Goal: Task Accomplishment & Management: Complete application form

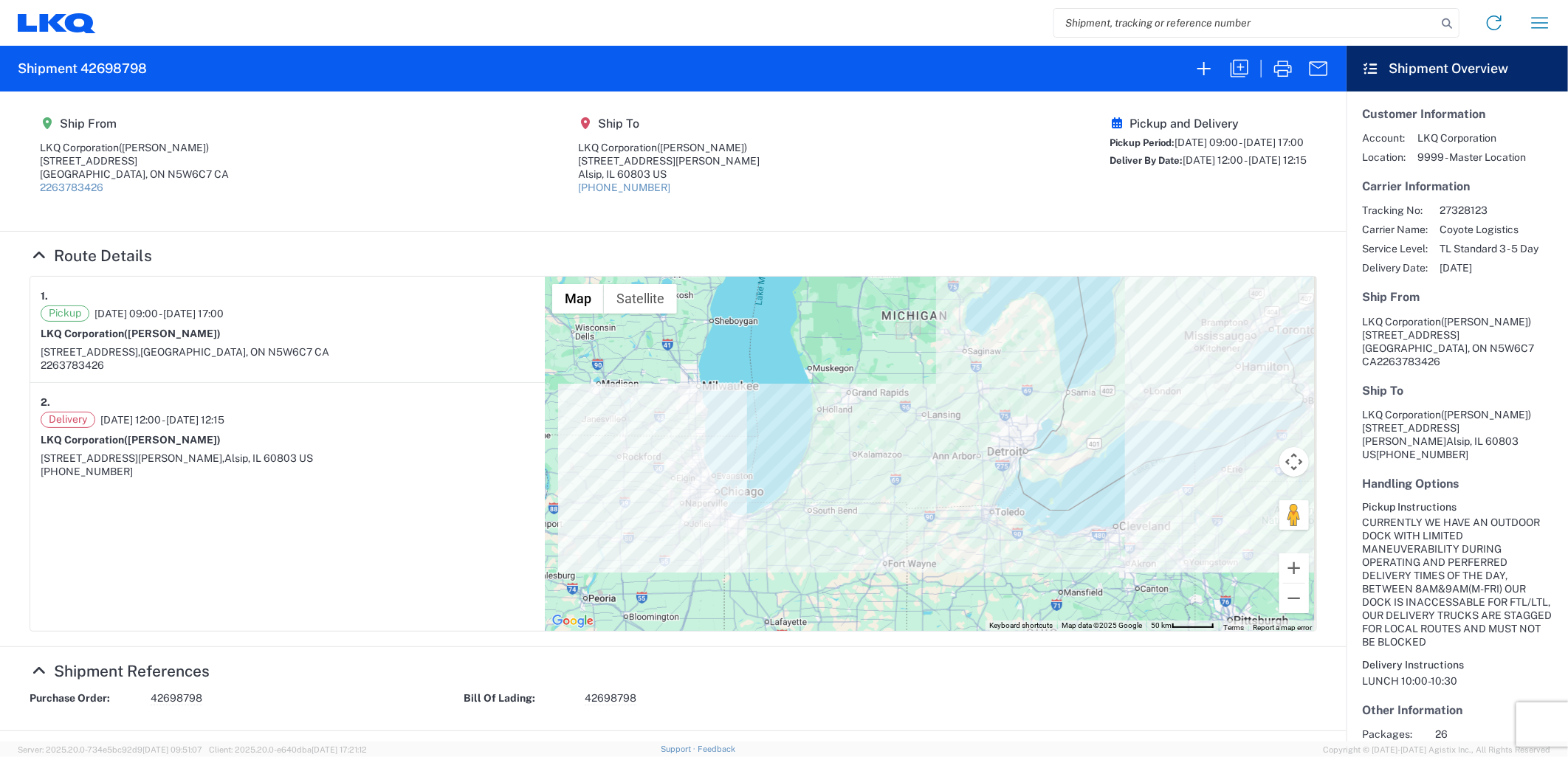
click at [1196, 24] on input "search" at bounding box center [1245, 23] width 382 height 28
paste input "56909571"
type input "56909571"
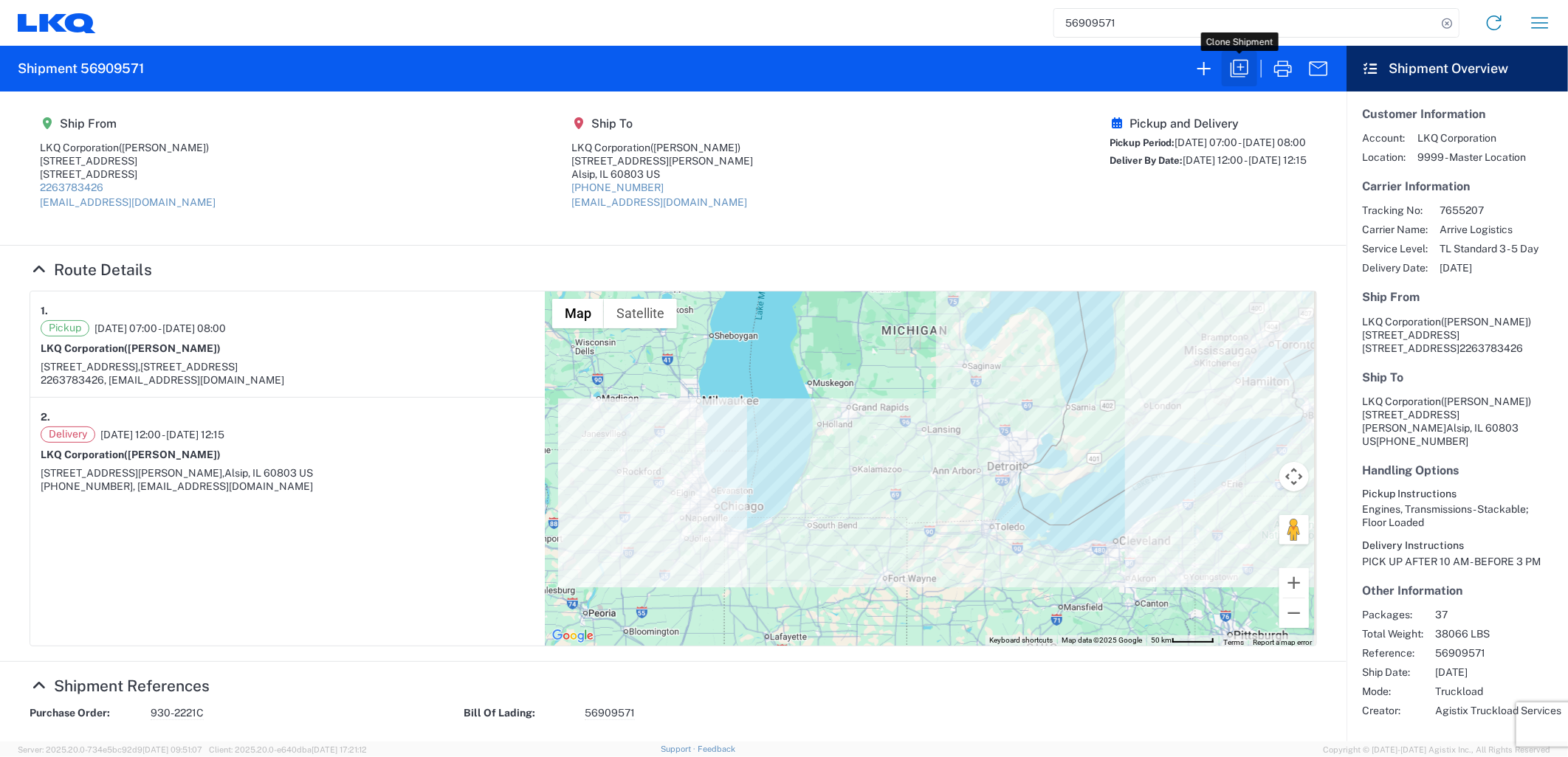
click at [1233, 67] on icon "button" at bounding box center [1239, 68] width 24 height 24
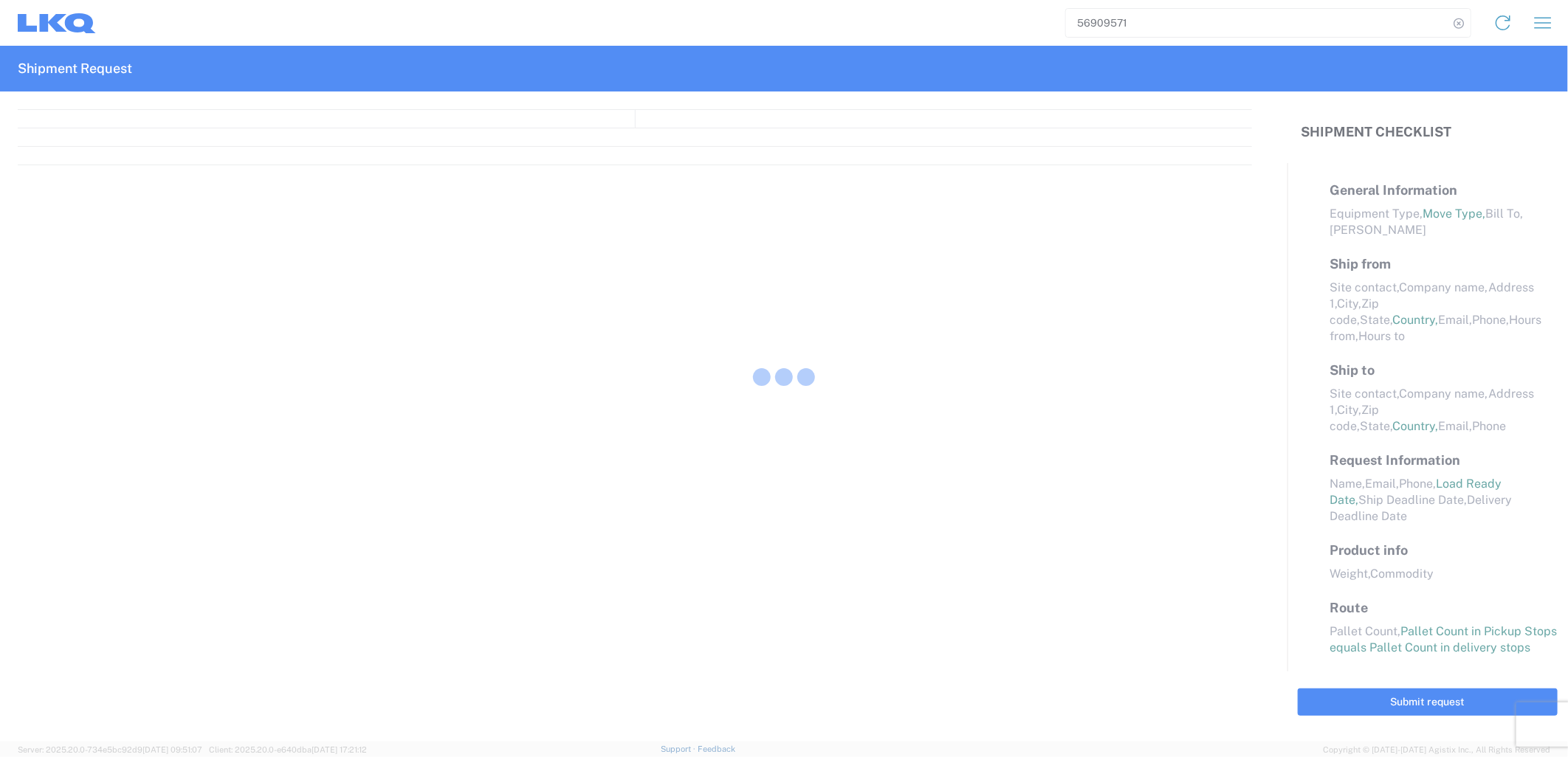
select select "STDV"
select select "FULL"
select select "LBS"
select select "IN"
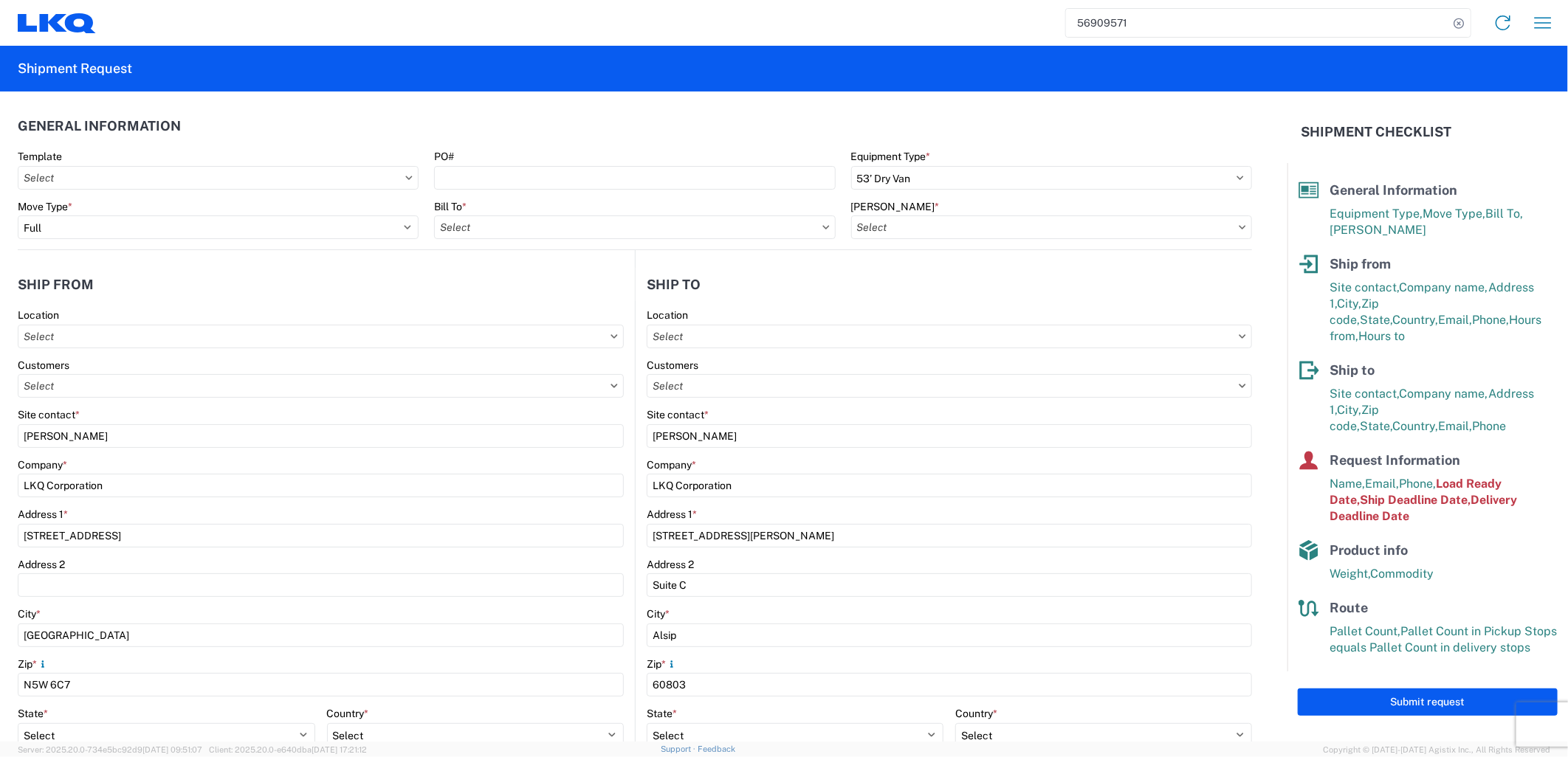
type input "7135 - LKQ [GEOGRAPHIC_DATA]"
type input "7135-6300-66000-0000 - 7135 Freight Out"
type input "1635 - [PERSON_NAME]"
type input "7135 - LKQ [GEOGRAPHIC_DATA]"
click at [151, 396] on input "text" at bounding box center [320, 386] width 606 height 24
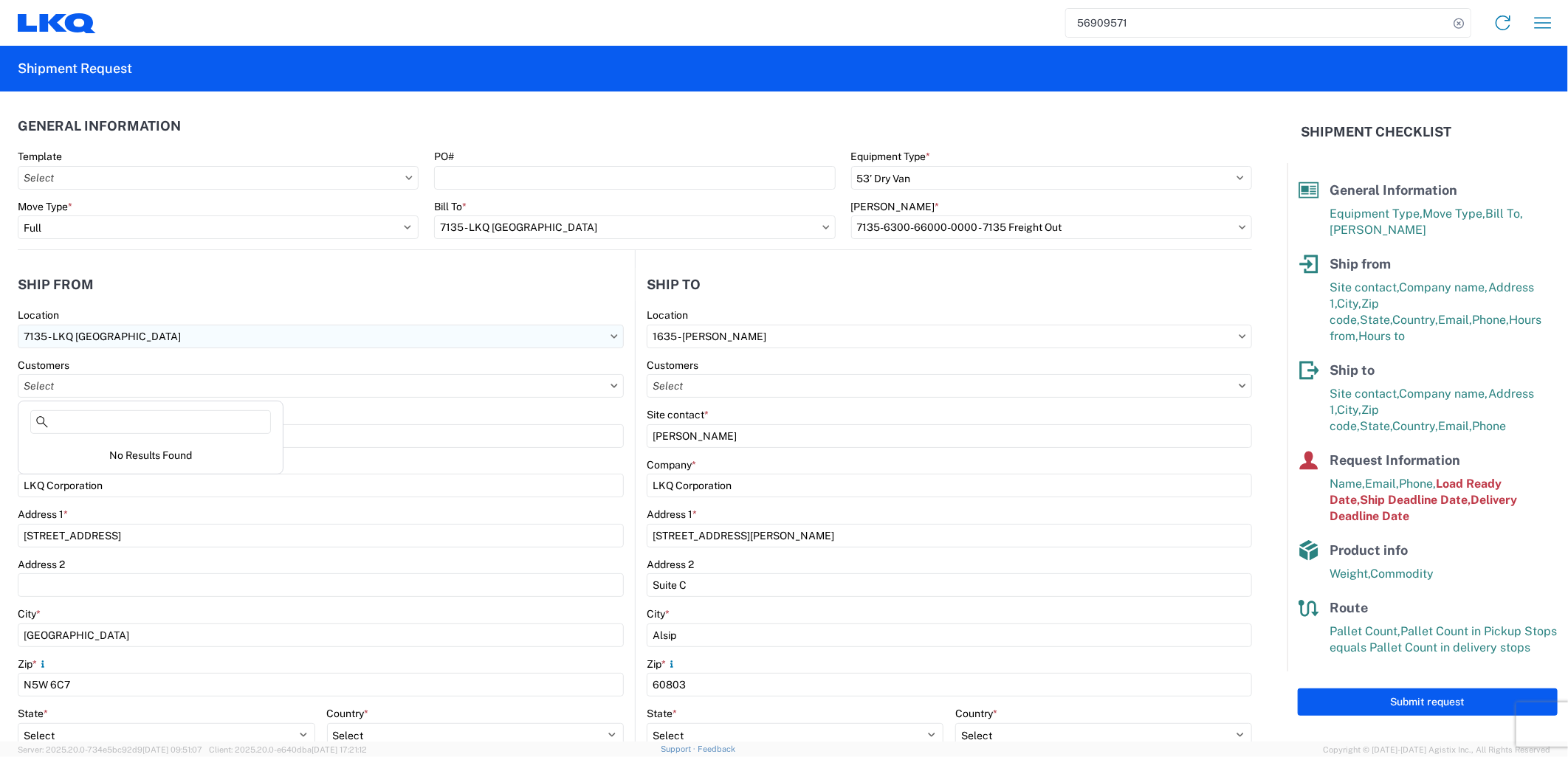
click at [189, 332] on input "7135 - LKQ [GEOGRAPHIC_DATA]" at bounding box center [320, 336] width 606 height 24
type input "7135"
click at [127, 402] on div "7135 - LKQ [GEOGRAPHIC_DATA]" at bounding box center [151, 402] width 258 height 24
type input "N5W6C7"
select select "ON"
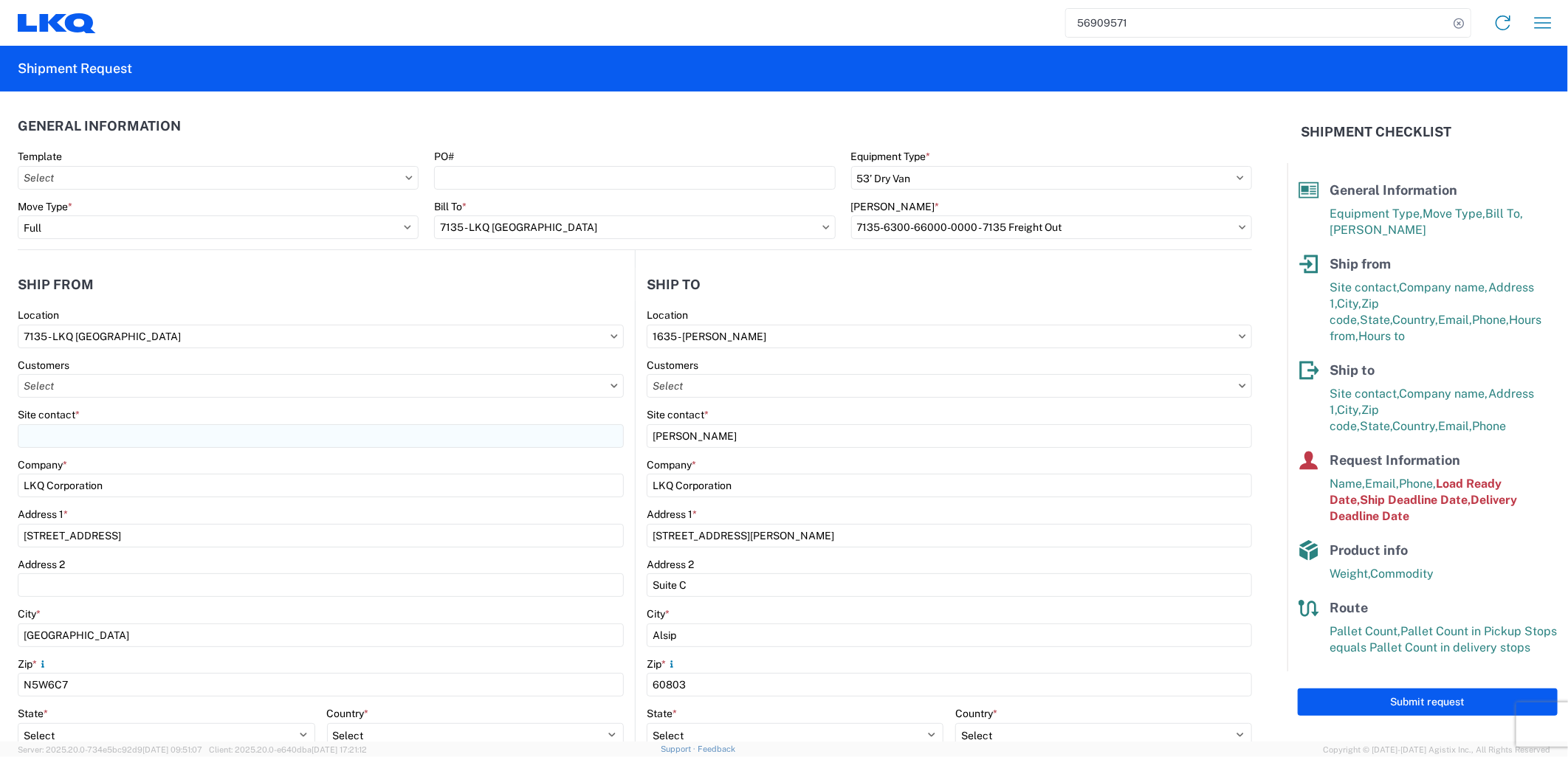
select select "CA"
type input "07:00"
type input "17:00"
click at [117, 384] on input "text" at bounding box center [320, 386] width 606 height 24
click at [359, 447] on agx-form-control-wrapper-v2 "Site contact *" at bounding box center [320, 433] width 606 height 50
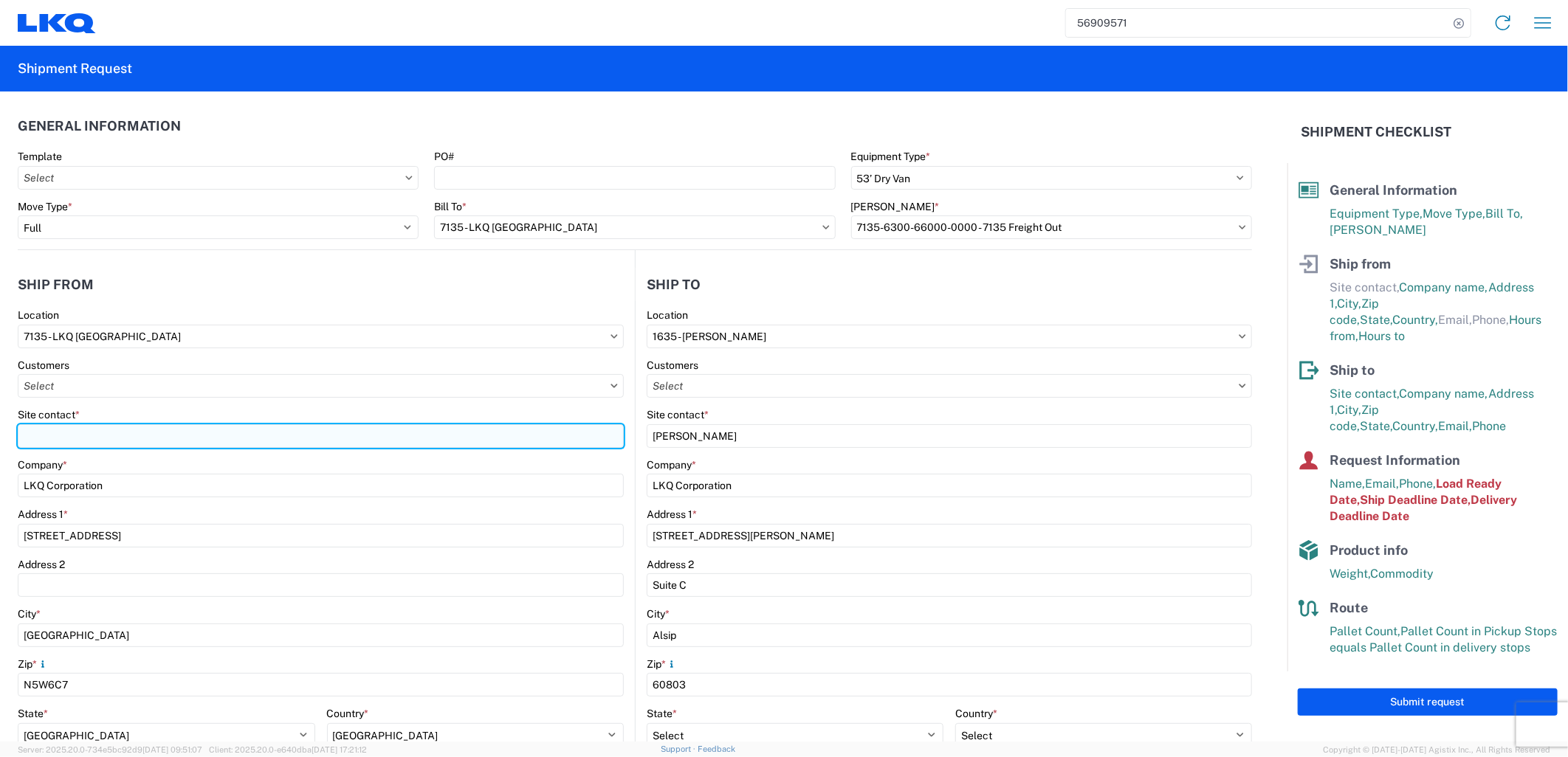
click at [354, 429] on input "Site contact *" at bounding box center [320, 436] width 606 height 24
type input "[PERSON_NAME]"
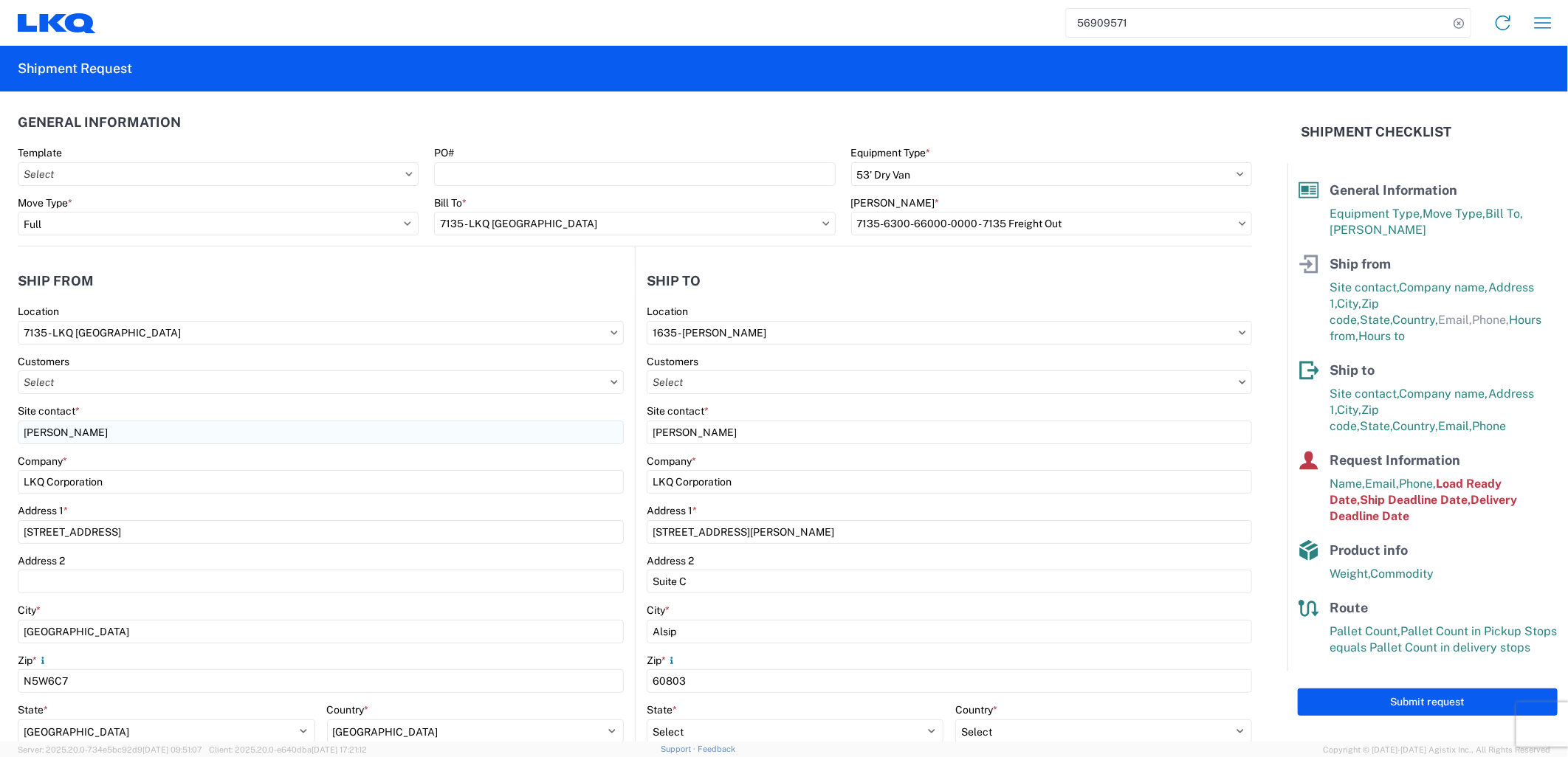
scroll to position [367, 0]
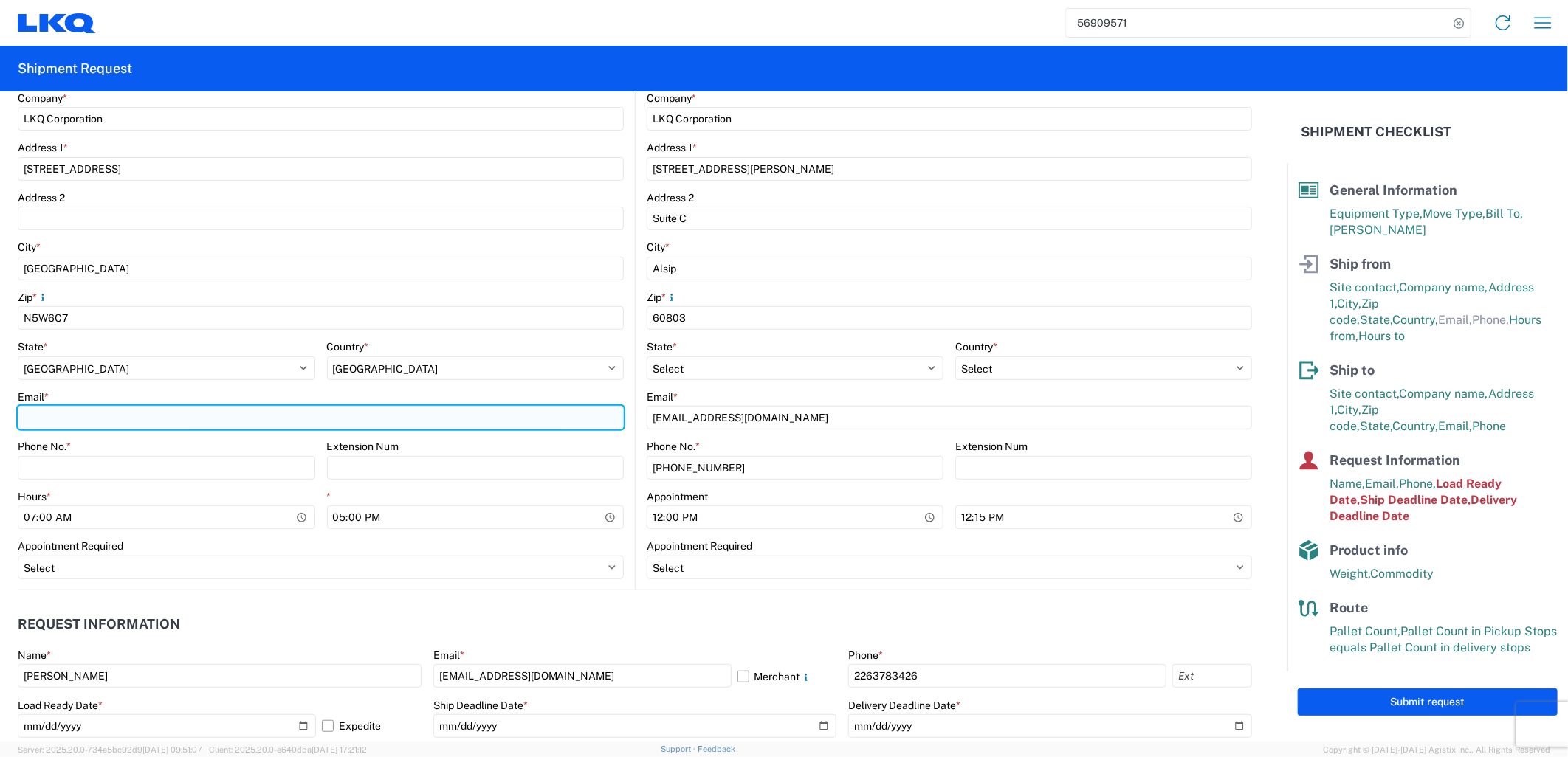
click at [247, 410] on input "Email *" at bounding box center [320, 417] width 606 height 24
type input "[EMAIL_ADDRESS][DOMAIN_NAME]"
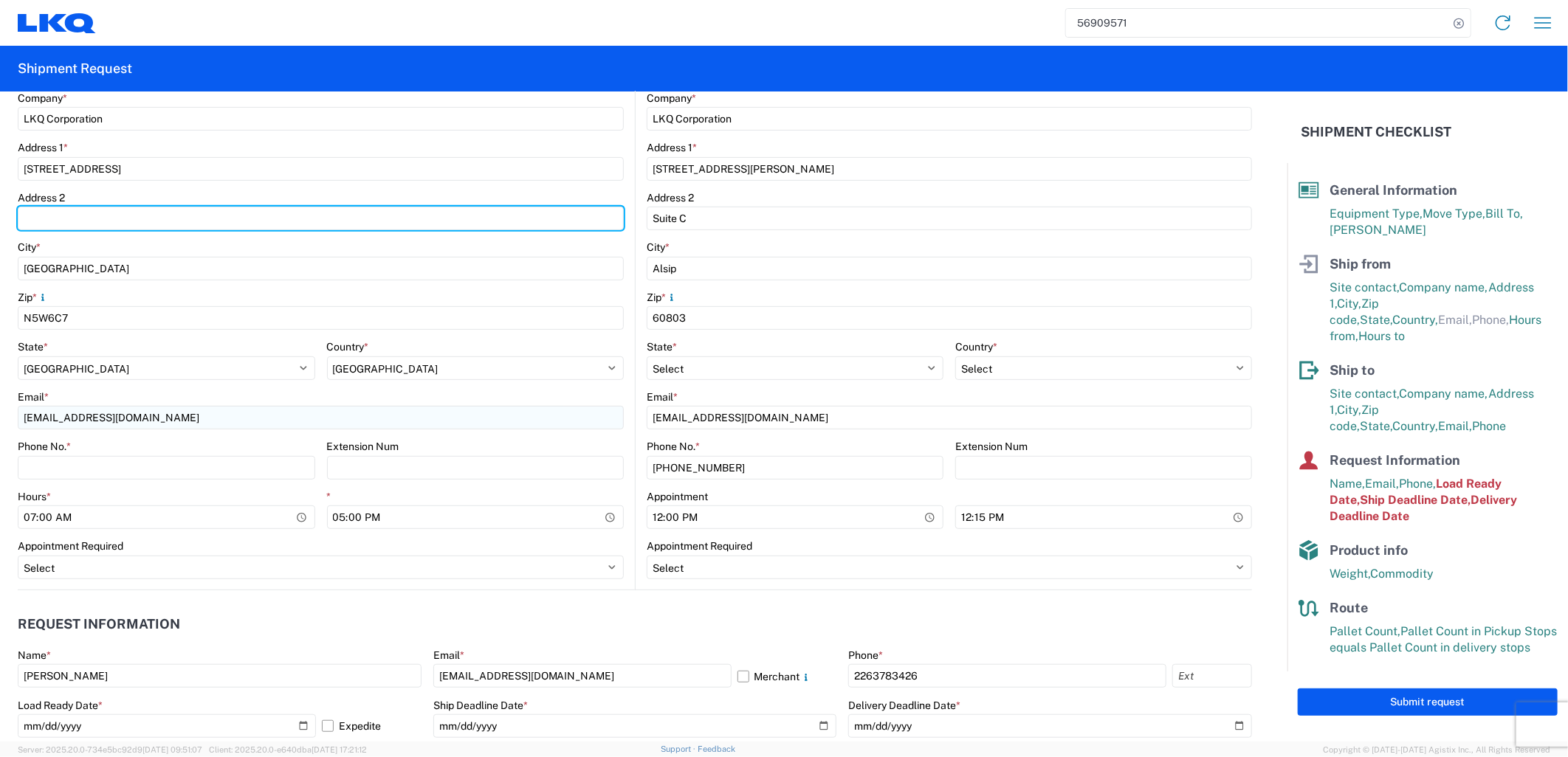
type input "[STREET_ADDRESS]"
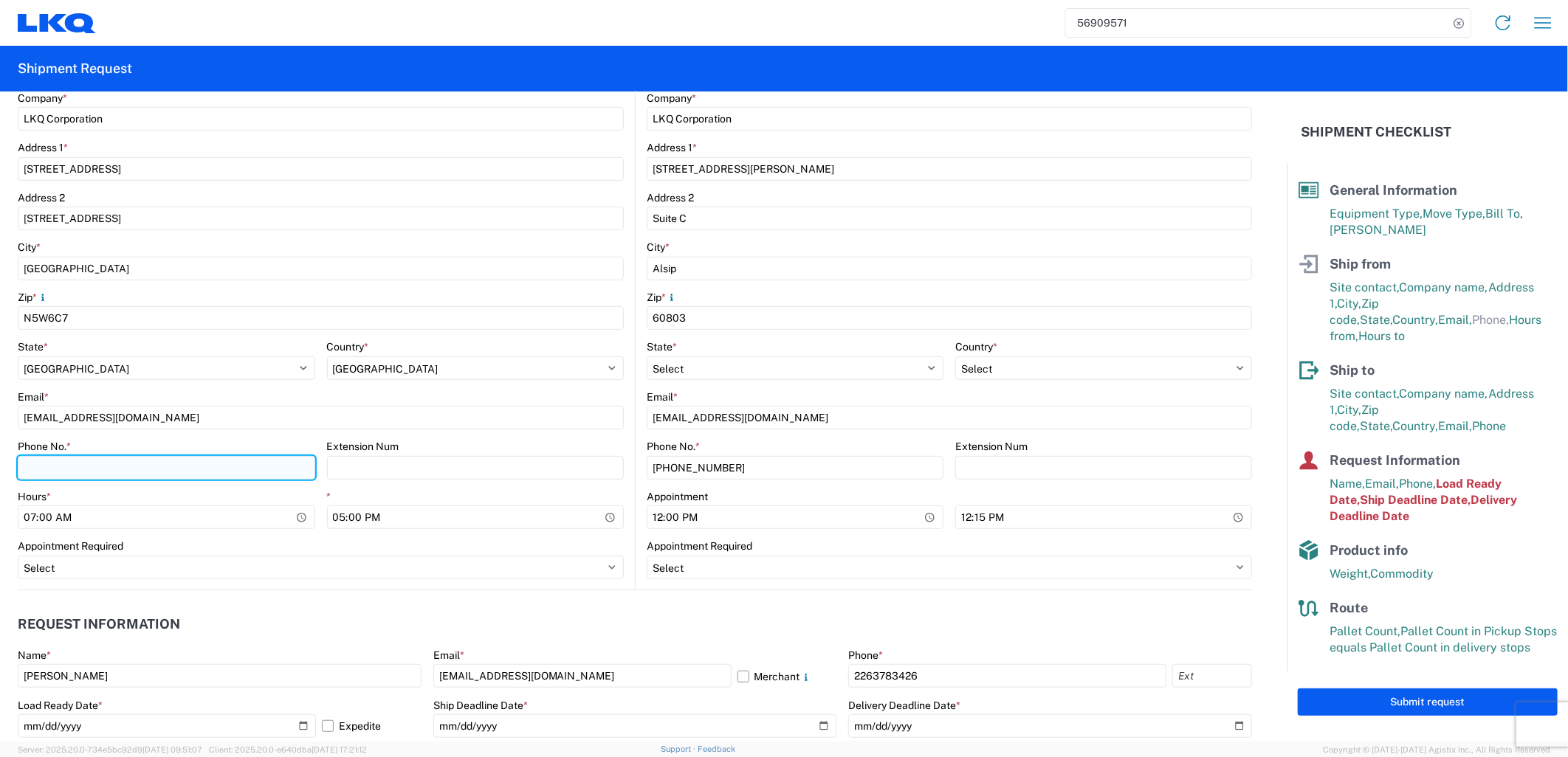
click at [93, 476] on input "Phone No. *" at bounding box center [166, 467] width 298 height 24
type input "2263783426"
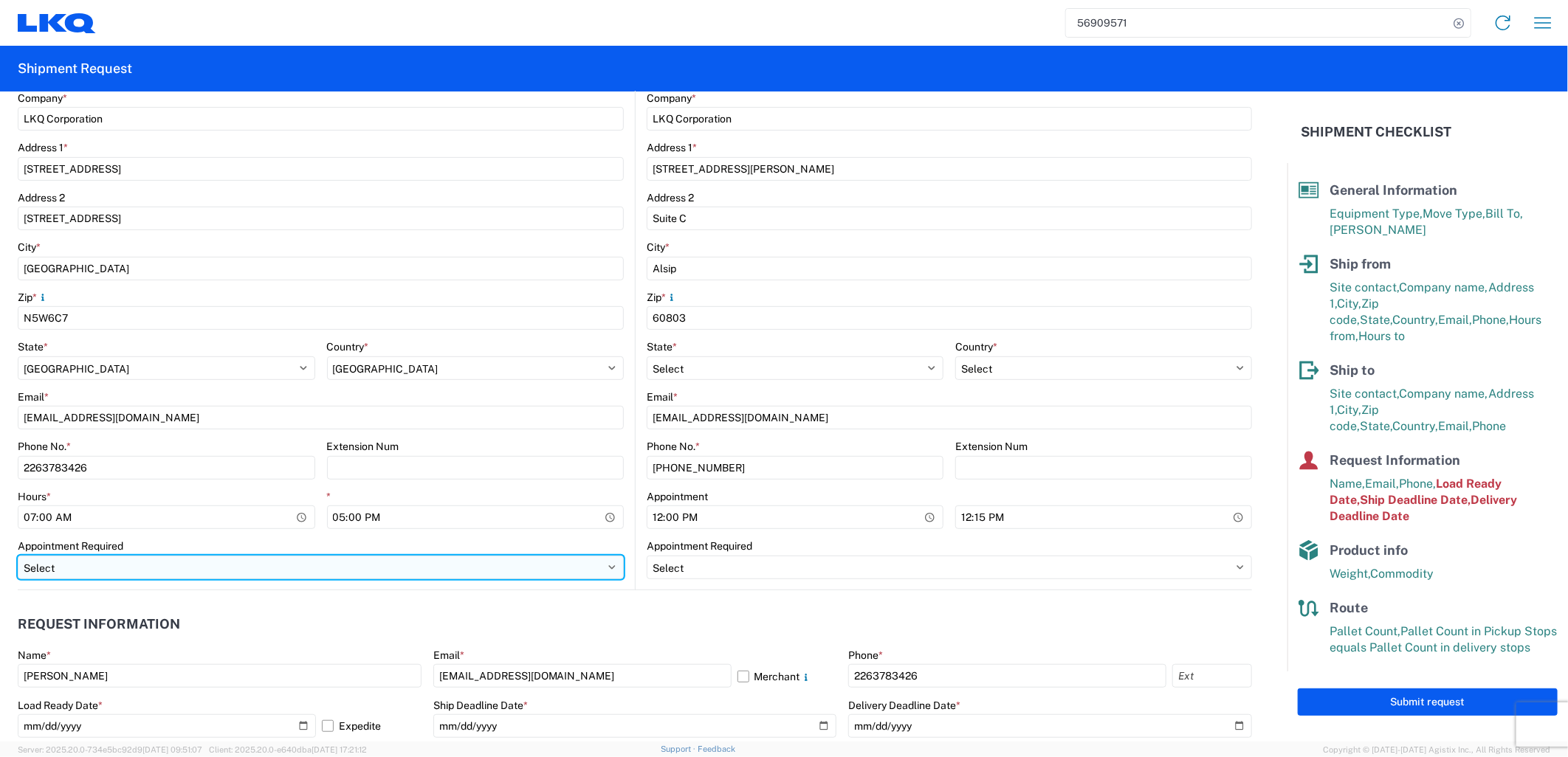
click at [331, 560] on select "Select Appt Required Appt Not Required Appt - First available" at bounding box center [320, 568] width 606 height 24
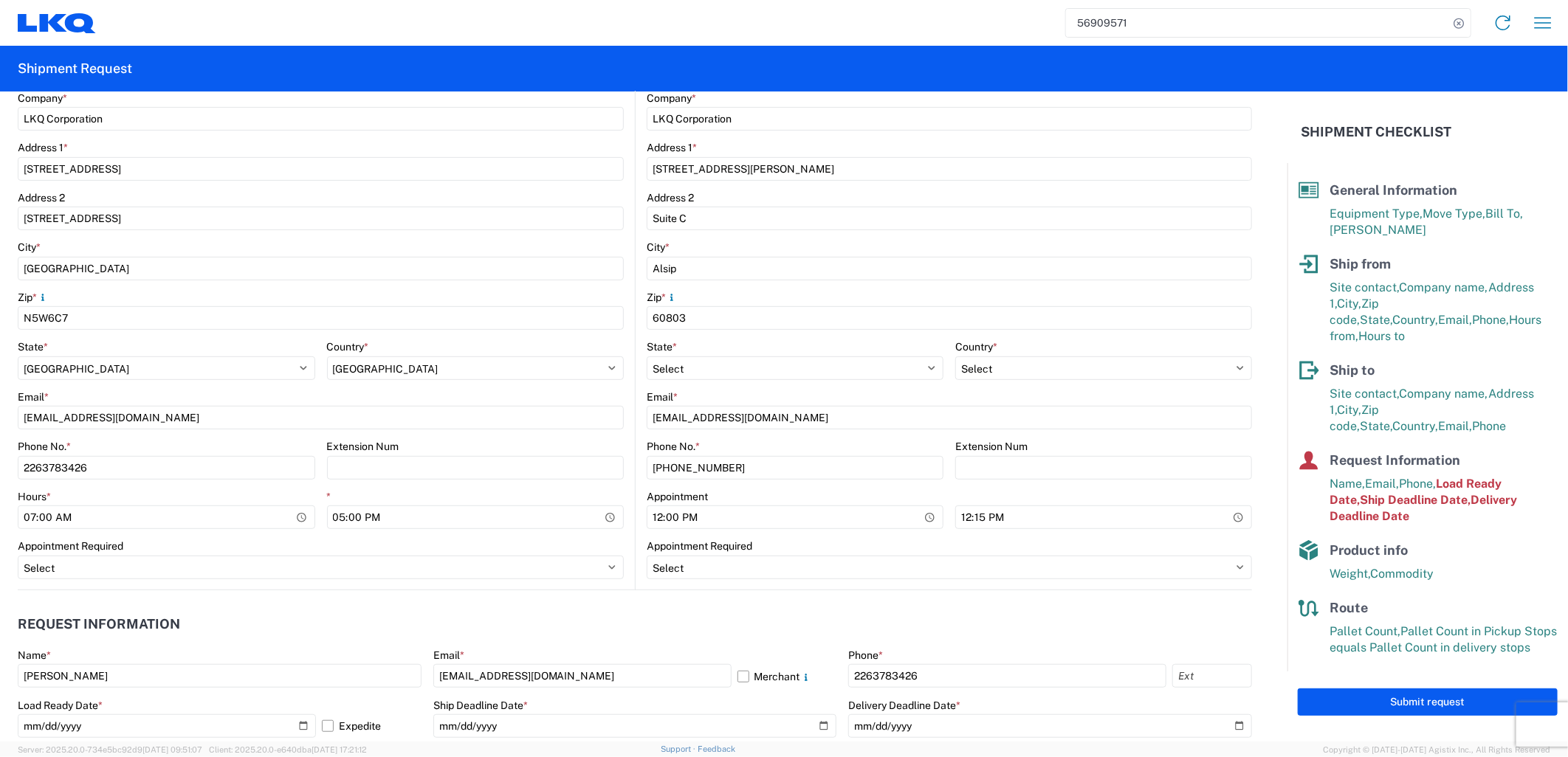
click at [605, 540] on div "Appointment Required" at bounding box center [320, 546] width 606 height 13
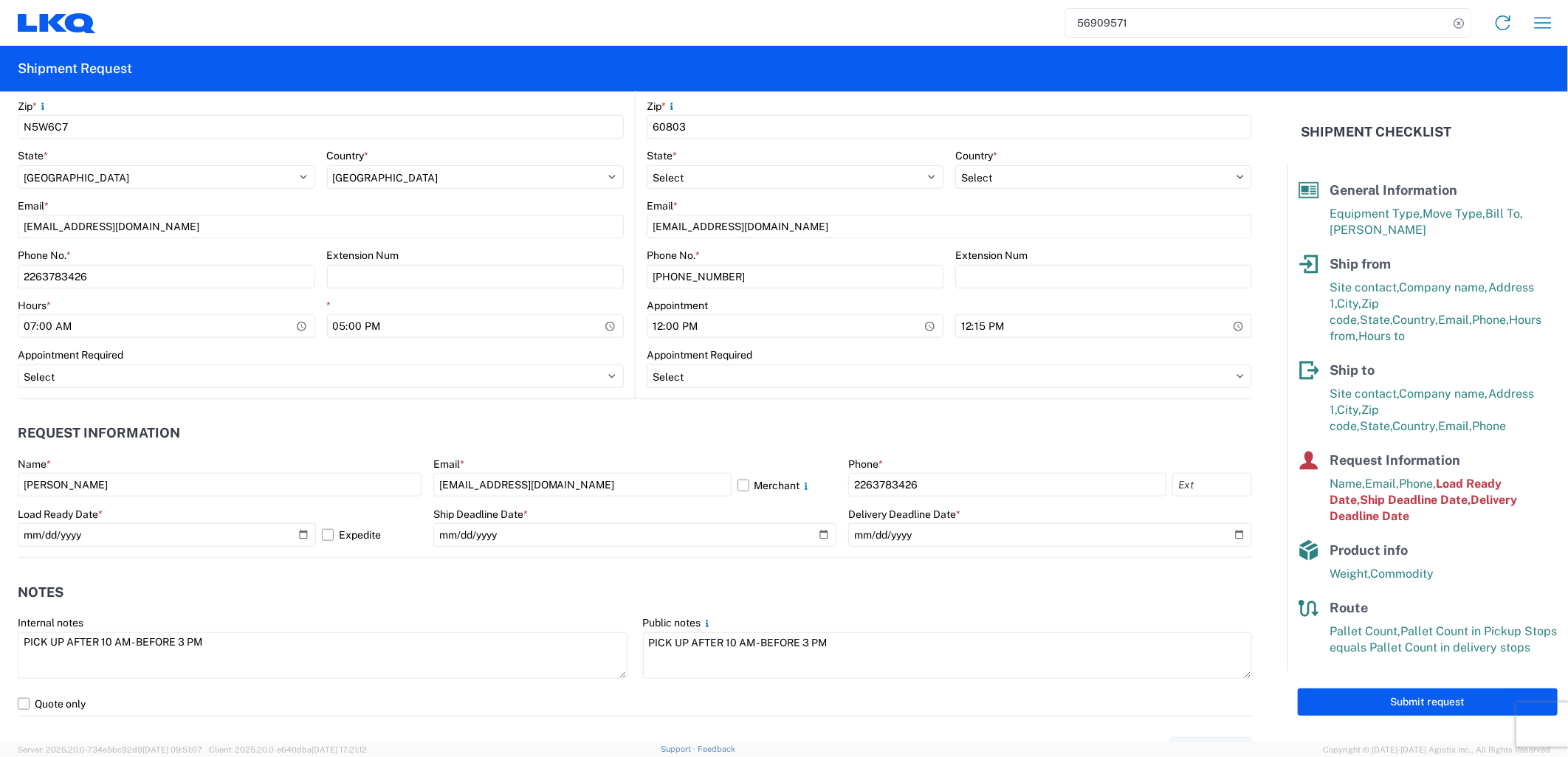
scroll to position [695, 0]
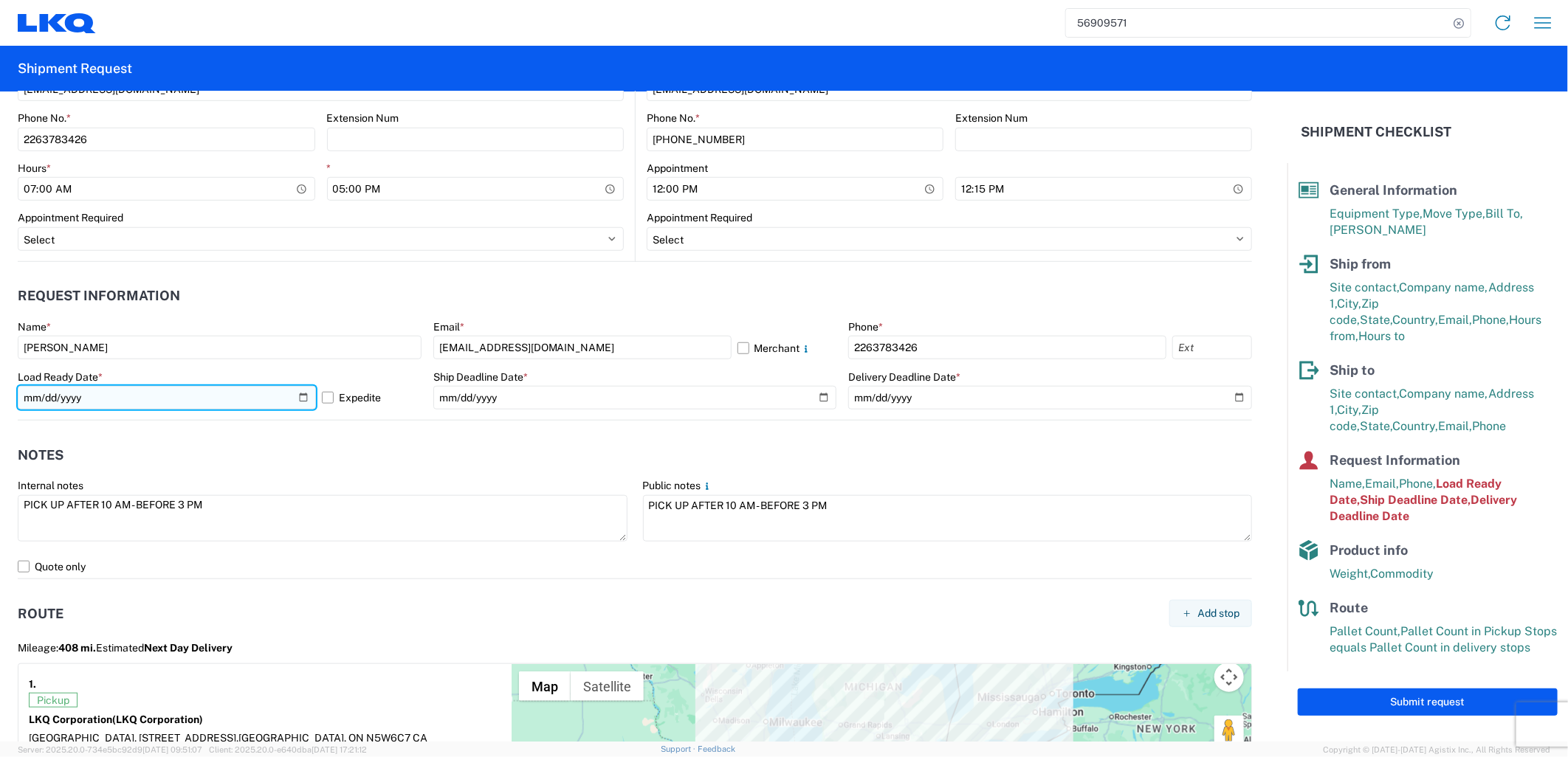
click at [303, 400] on input "[DATE]" at bounding box center [167, 397] width 299 height 24
type input "[DATE]"
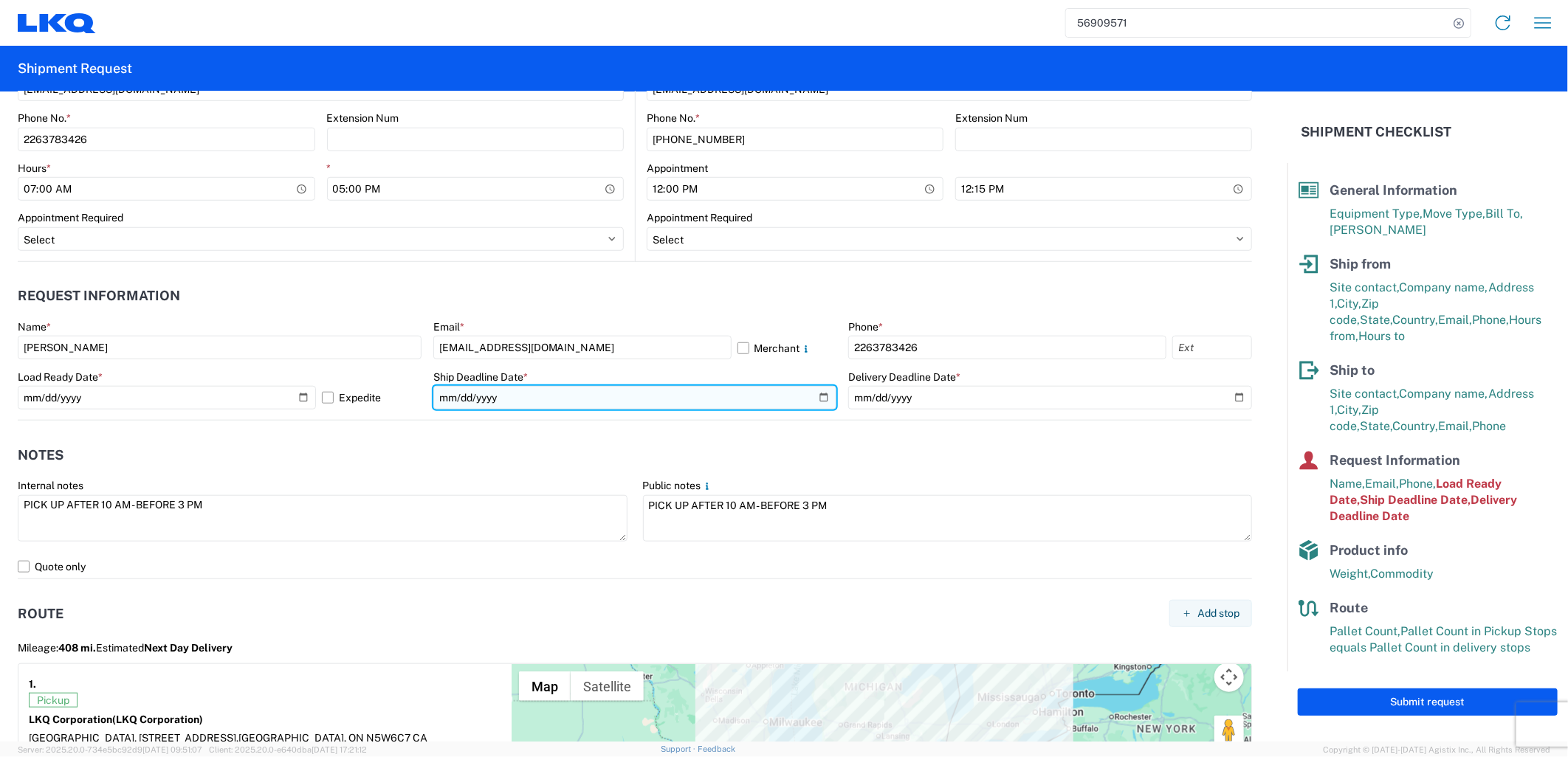
click at [820, 397] on input "[DATE]" at bounding box center [635, 397] width 403 height 24
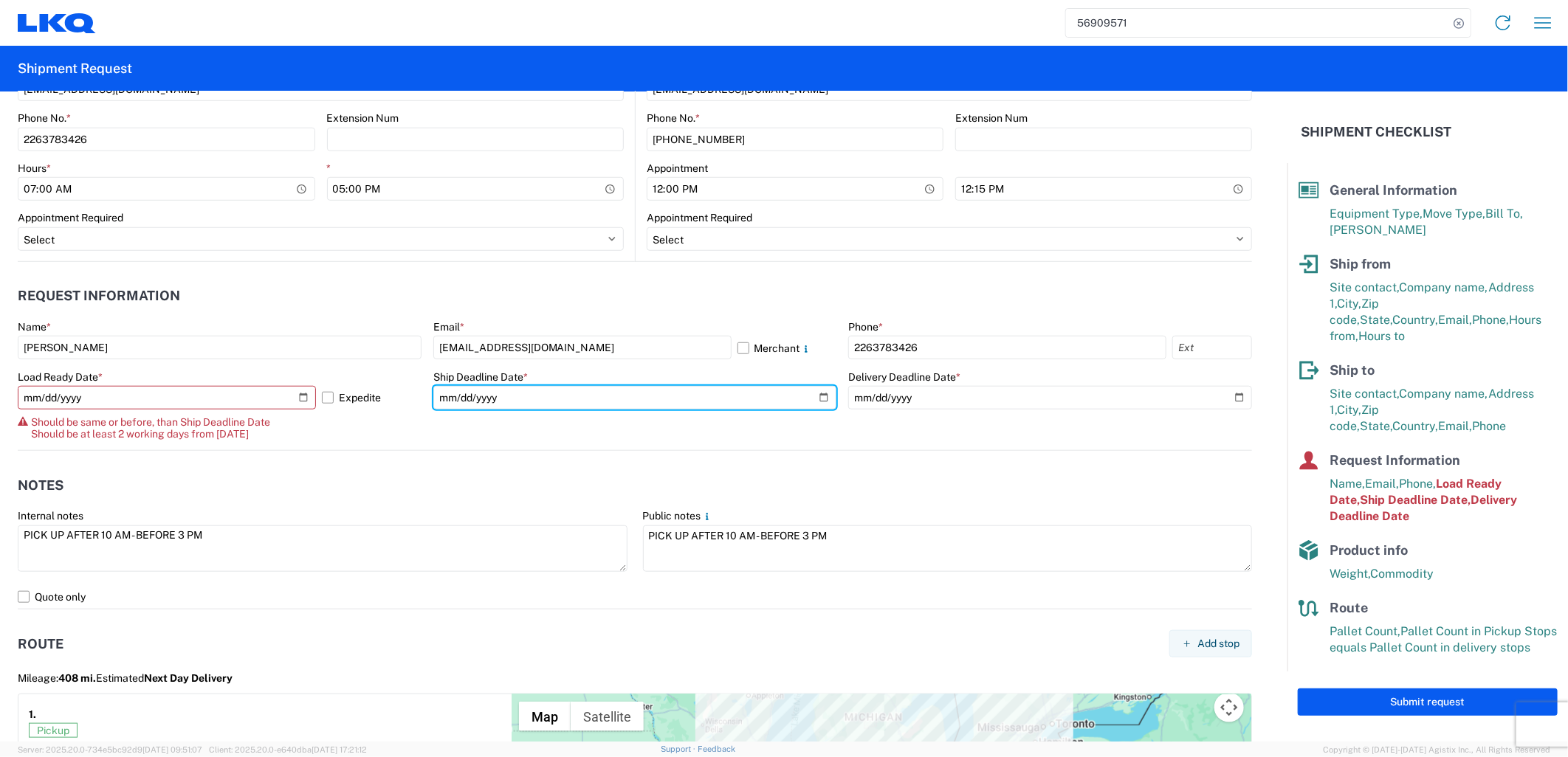
type input "[DATE]"
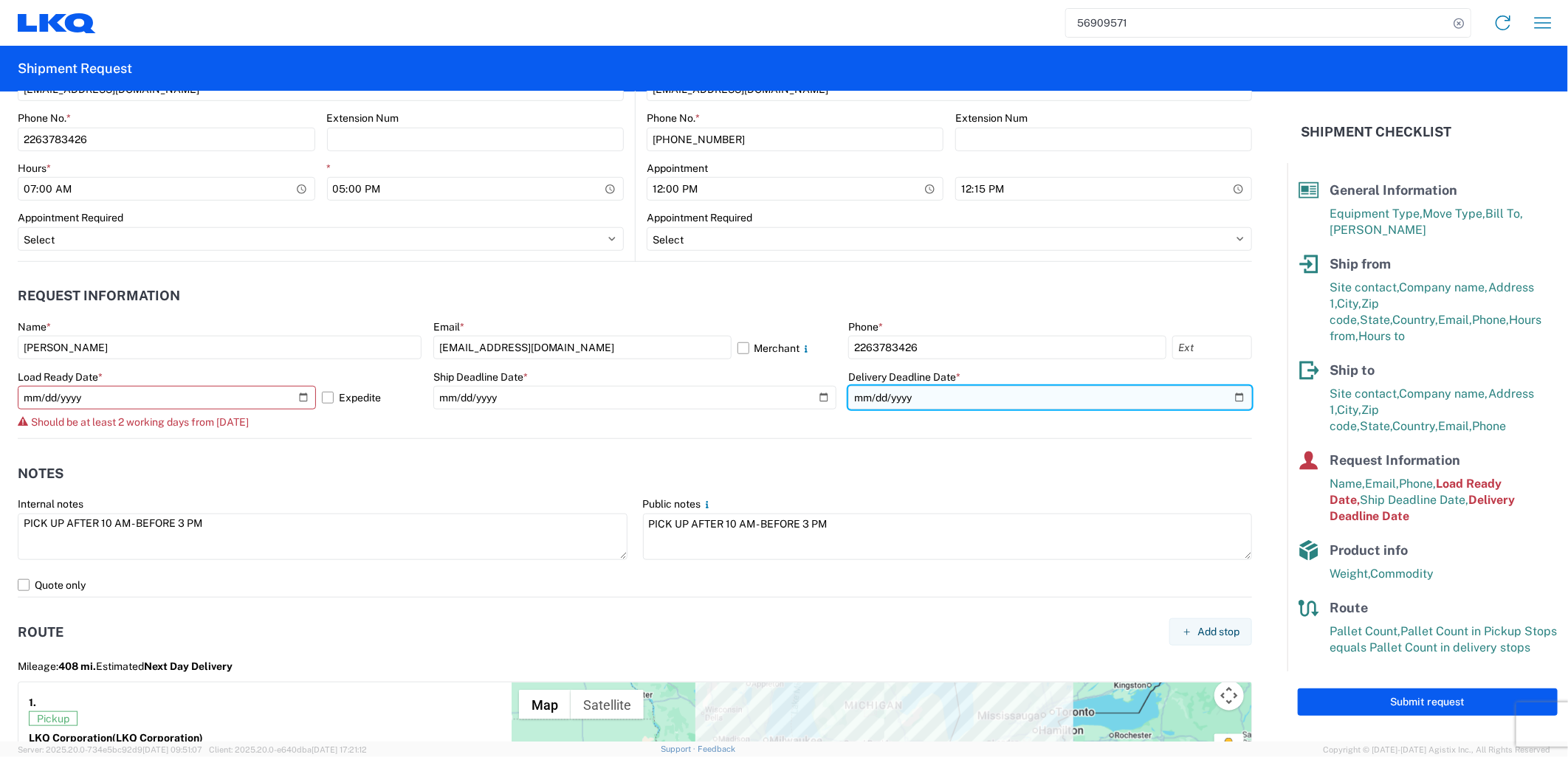
click at [1233, 395] on input "[DATE]" at bounding box center [1049, 397] width 403 height 24
type input "[DATE]"
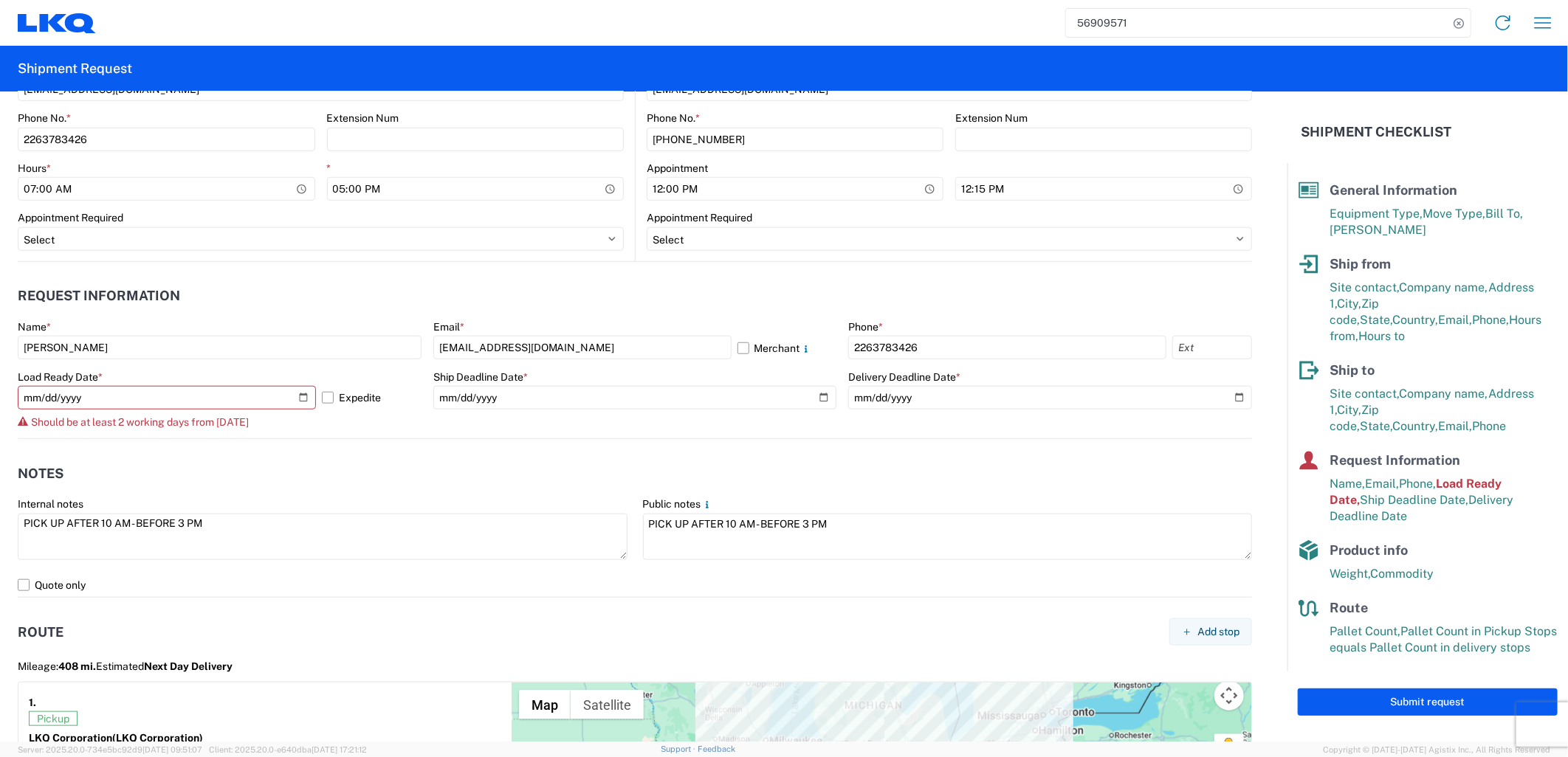
click at [794, 465] on header "Notes" at bounding box center [635, 473] width 1234 height 33
click at [298, 396] on input "[DATE]" at bounding box center [167, 397] width 299 height 24
type input "[DATE]"
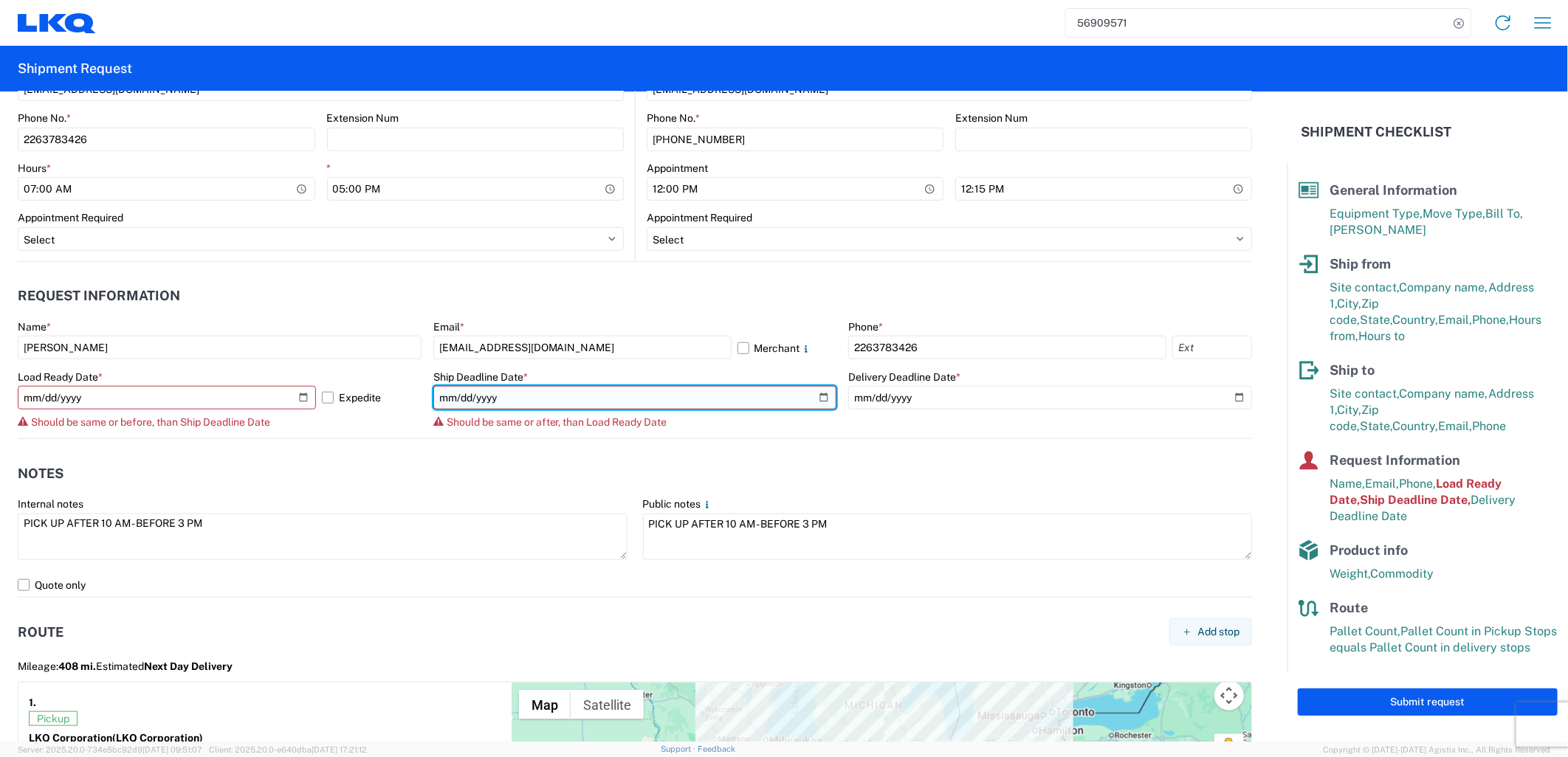
click at [822, 396] on input "[DATE]" at bounding box center [635, 397] width 403 height 24
type input "[DATE]"
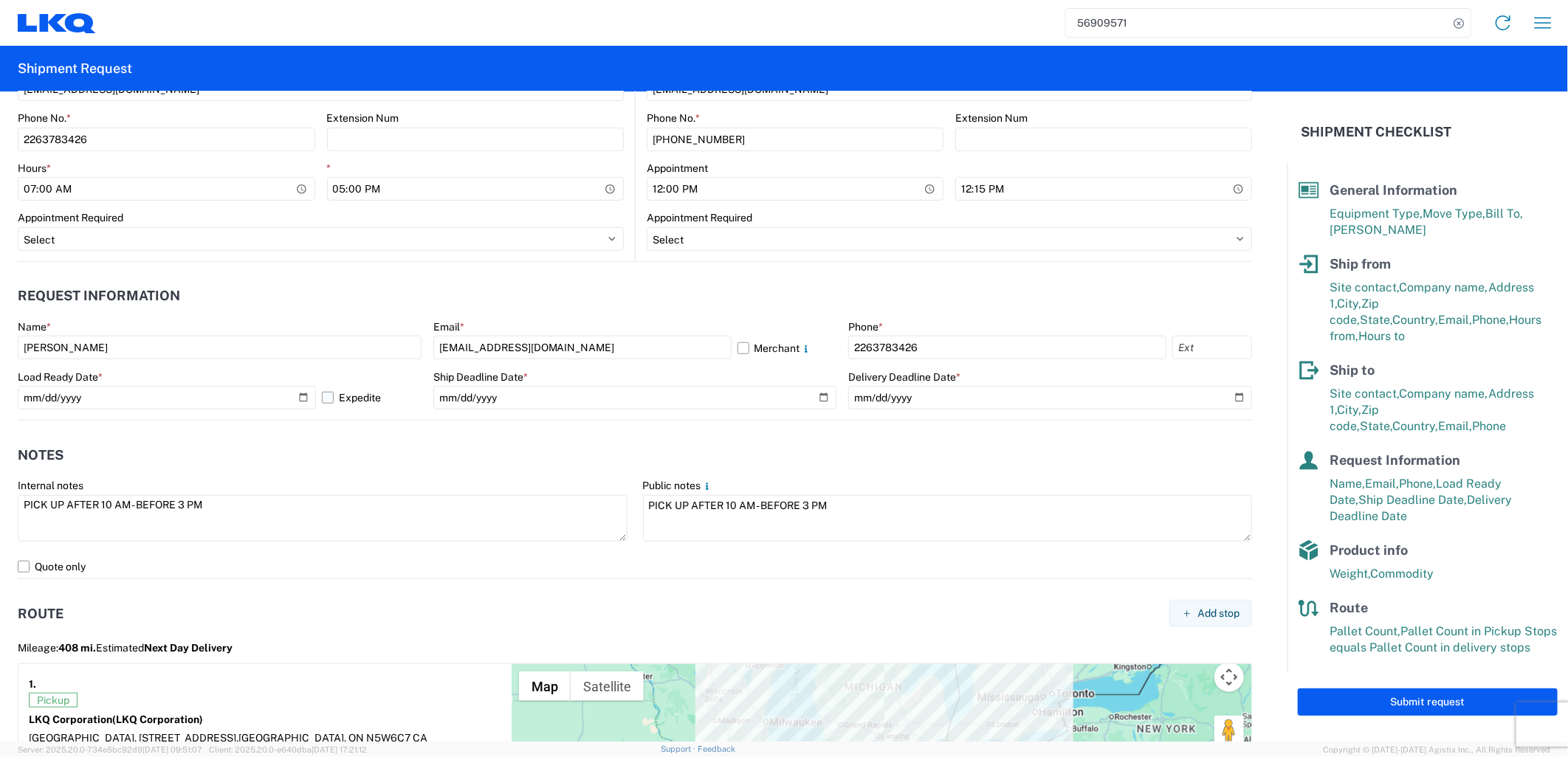
click at [395, 401] on label "Expedite" at bounding box center [372, 397] width 100 height 24
click at [0, 0] on input "Expedite" at bounding box center [0, 0] width 0 height 0
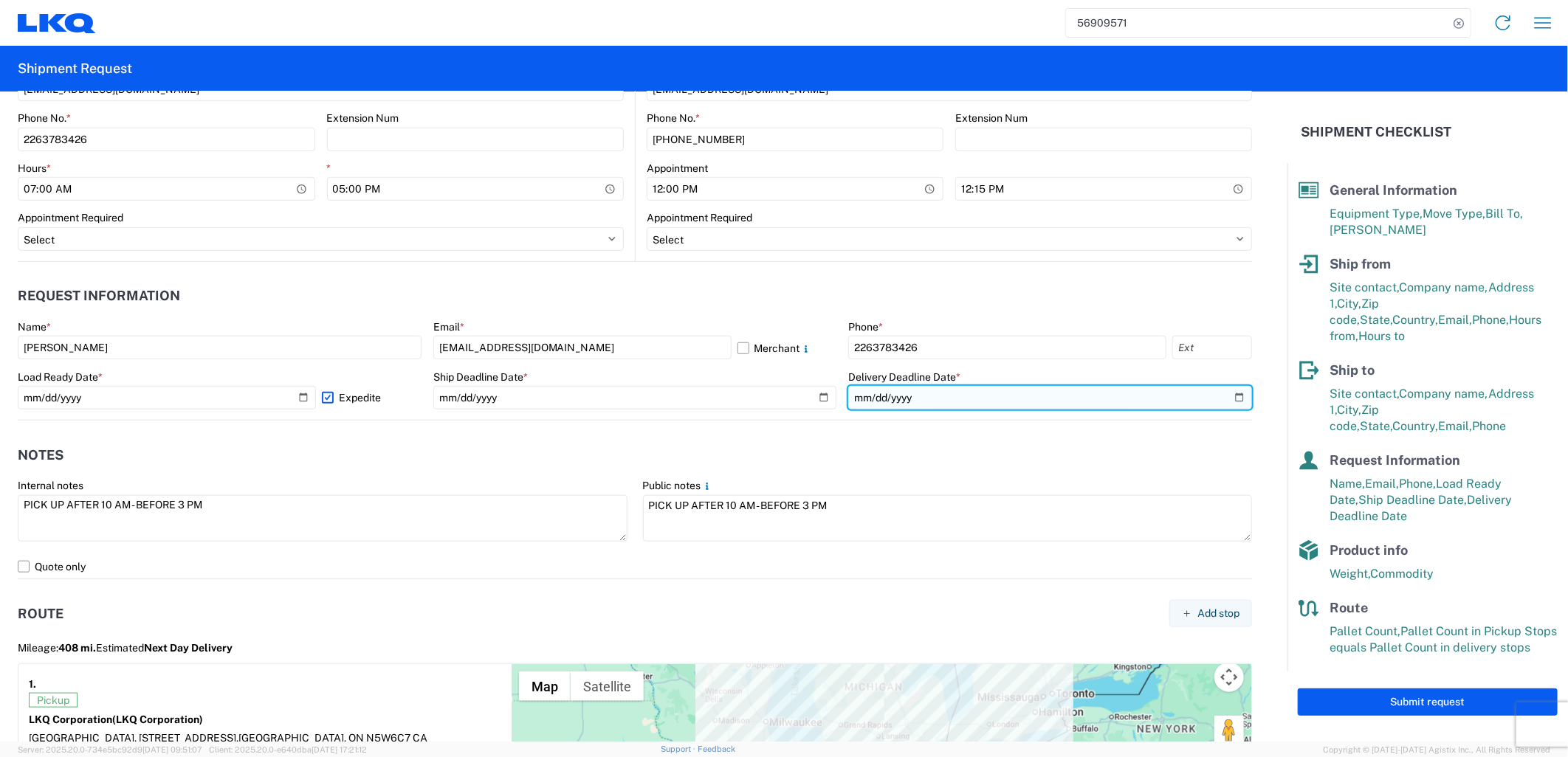
click at [1216, 391] on input "[DATE]" at bounding box center [1049, 397] width 403 height 24
click at [1227, 399] on input "[DATE]" at bounding box center [1049, 397] width 403 height 24
type input "[DATE]"
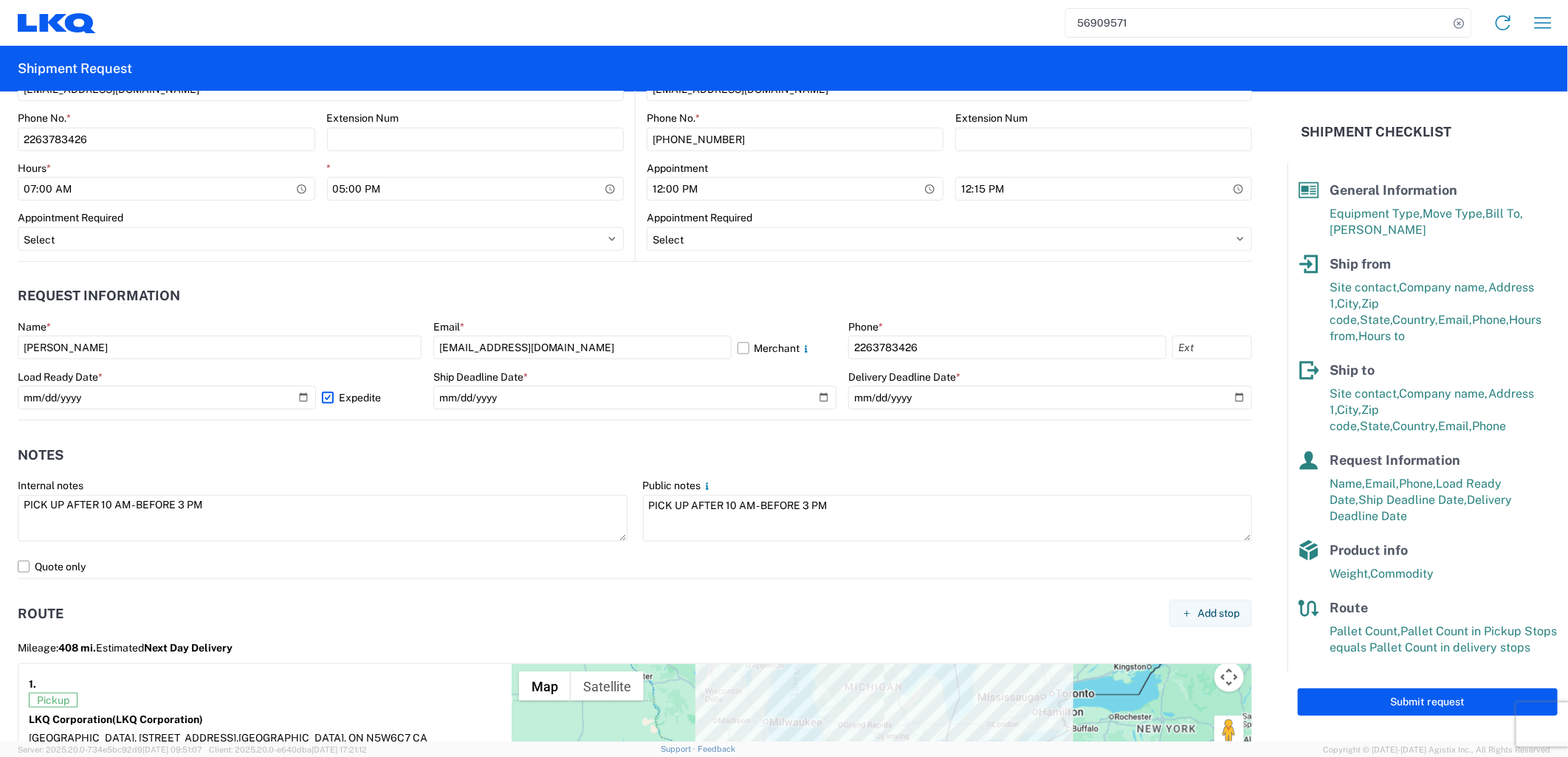
click at [829, 433] on agx-notes "Notes Internal notes PICK UP AFTER 10 AM - BEFORE 3 PM Public notes PICK UP AFT…" at bounding box center [635, 500] width 1234 height 159
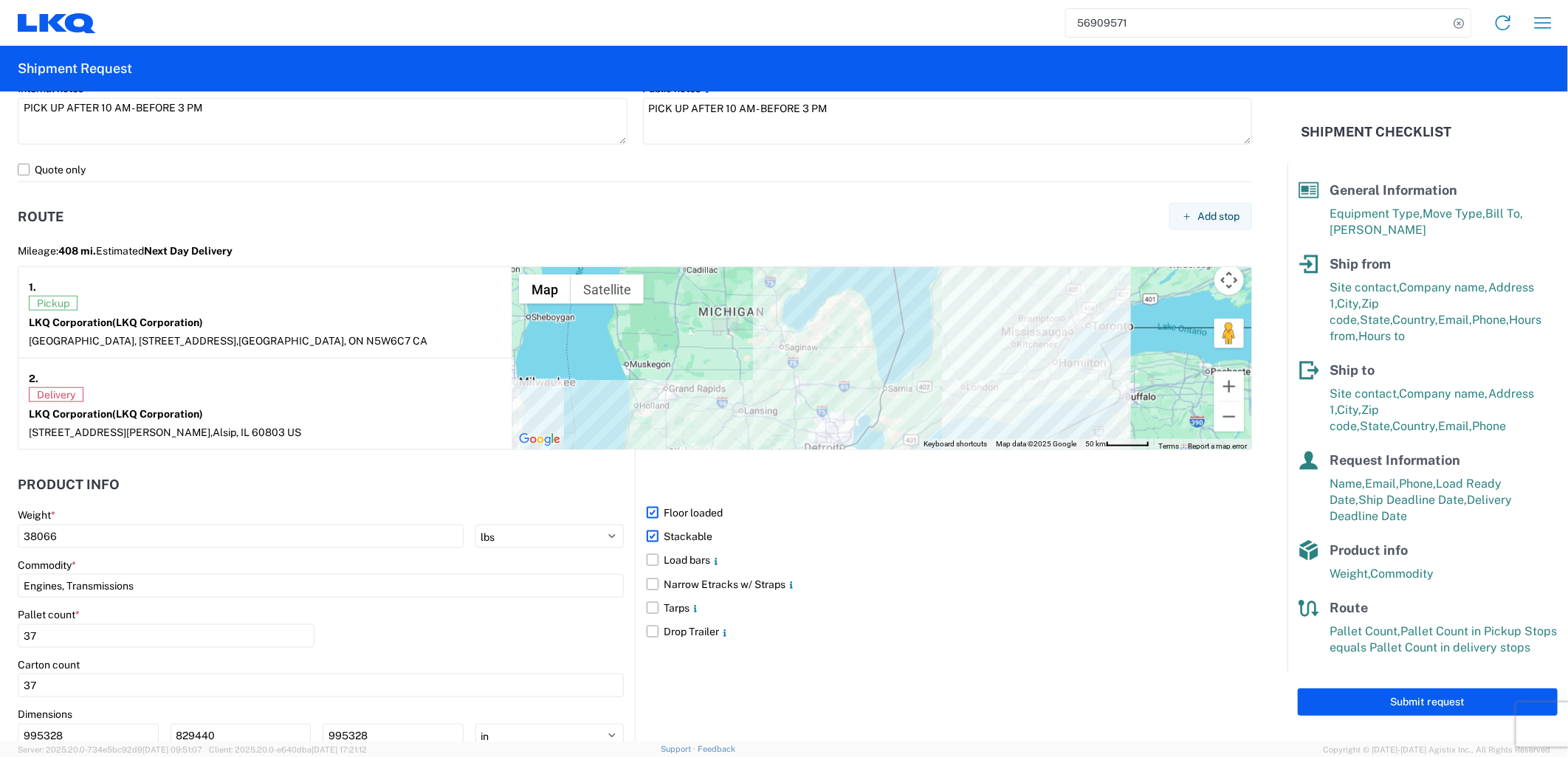
scroll to position [1187, 0]
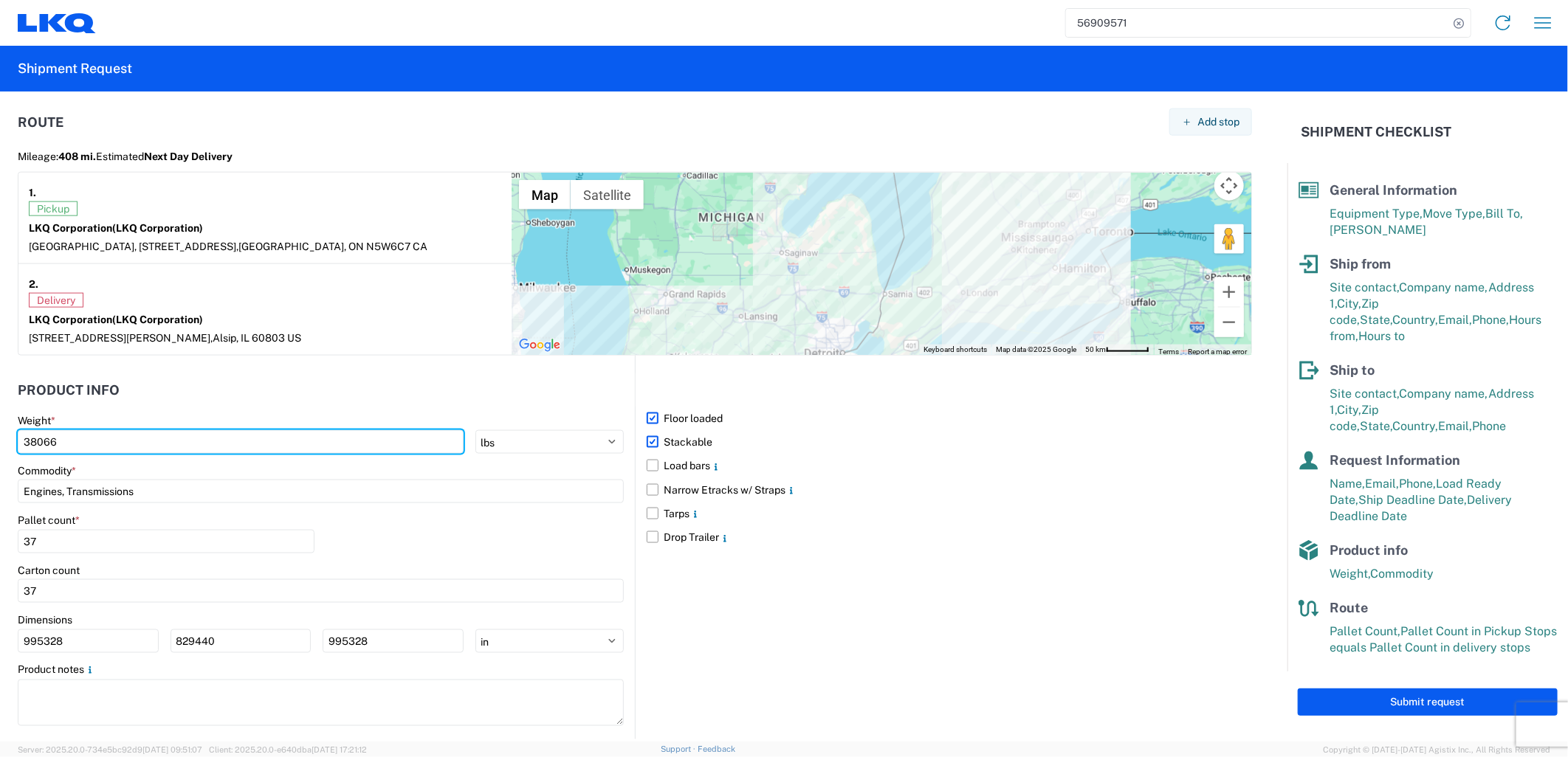
drag, startPoint x: 103, startPoint y: 443, endPoint x: 8, endPoint y: 461, distance: 96.7
click at [8, 460] on form "General Information Template PO# Equipment Type * Select 53’ Dry Van Flatbed Dr…" at bounding box center [643, 416] width 1287 height 650
click at [86, 451] on input "38066" at bounding box center [240, 442] width 446 height 24
drag, startPoint x: 86, startPoint y: 447, endPoint x: -3, endPoint y: 446, distance: 89.0
click at [0, 446] on html "56909571 Home Shipment request Shipment tracking Shipment Request General Infor…" at bounding box center [784, 378] width 1568 height 757
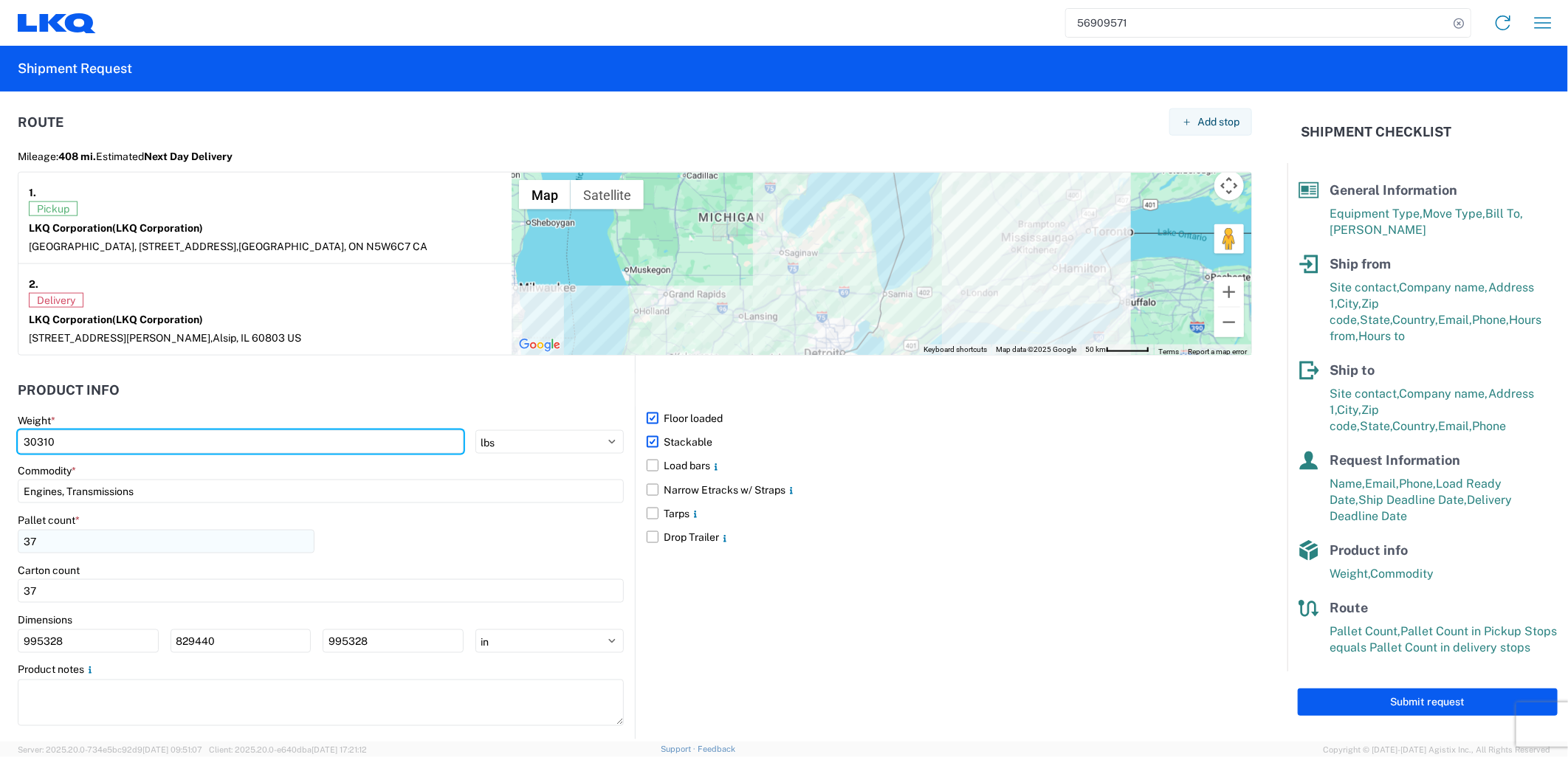
type input "30310"
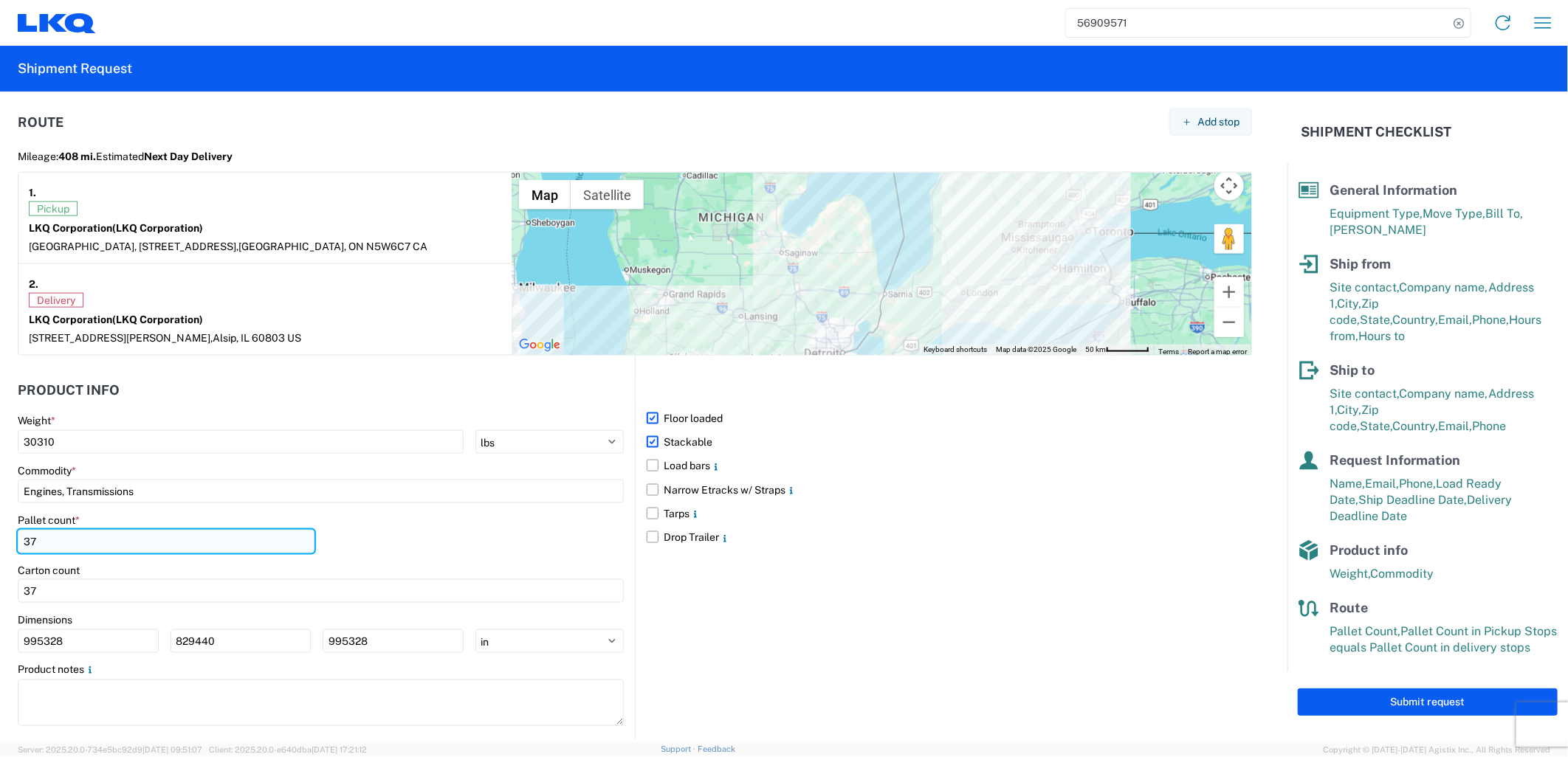
click at [77, 535] on input "37" at bounding box center [166, 541] width 297 height 24
click at [159, 499] on input "Engines, Transmissions" at bounding box center [320, 492] width 606 height 24
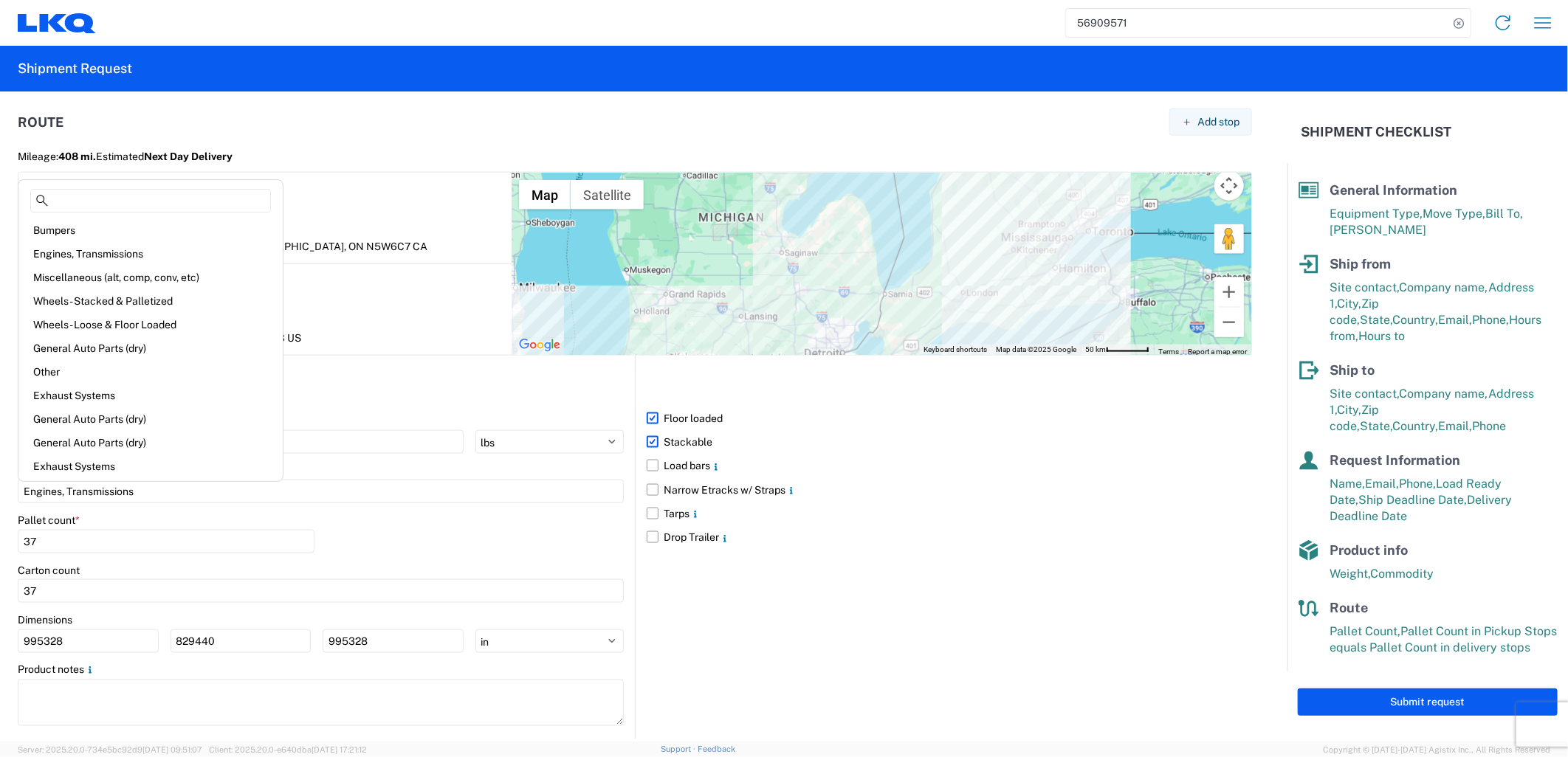
click at [332, 527] on div "Pallet count * 37" at bounding box center [320, 538] width 606 height 50
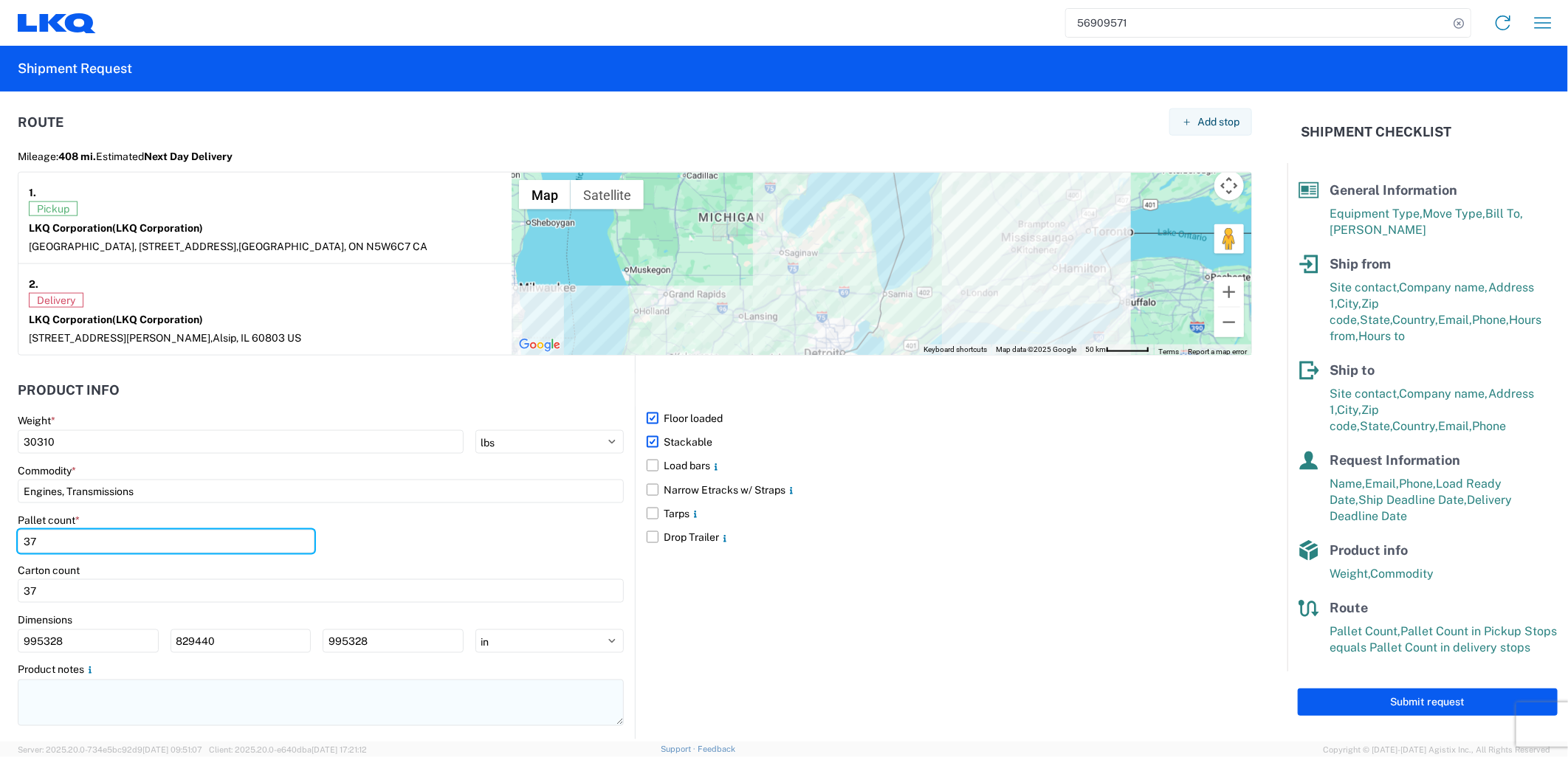
drag, startPoint x: 101, startPoint y: 548, endPoint x: 512, endPoint y: 725, distance: 447.5
click at [0, 542] on html "56909571 Home Shipment request Shipment tracking Shipment Request General Infor…" at bounding box center [784, 378] width 1568 height 757
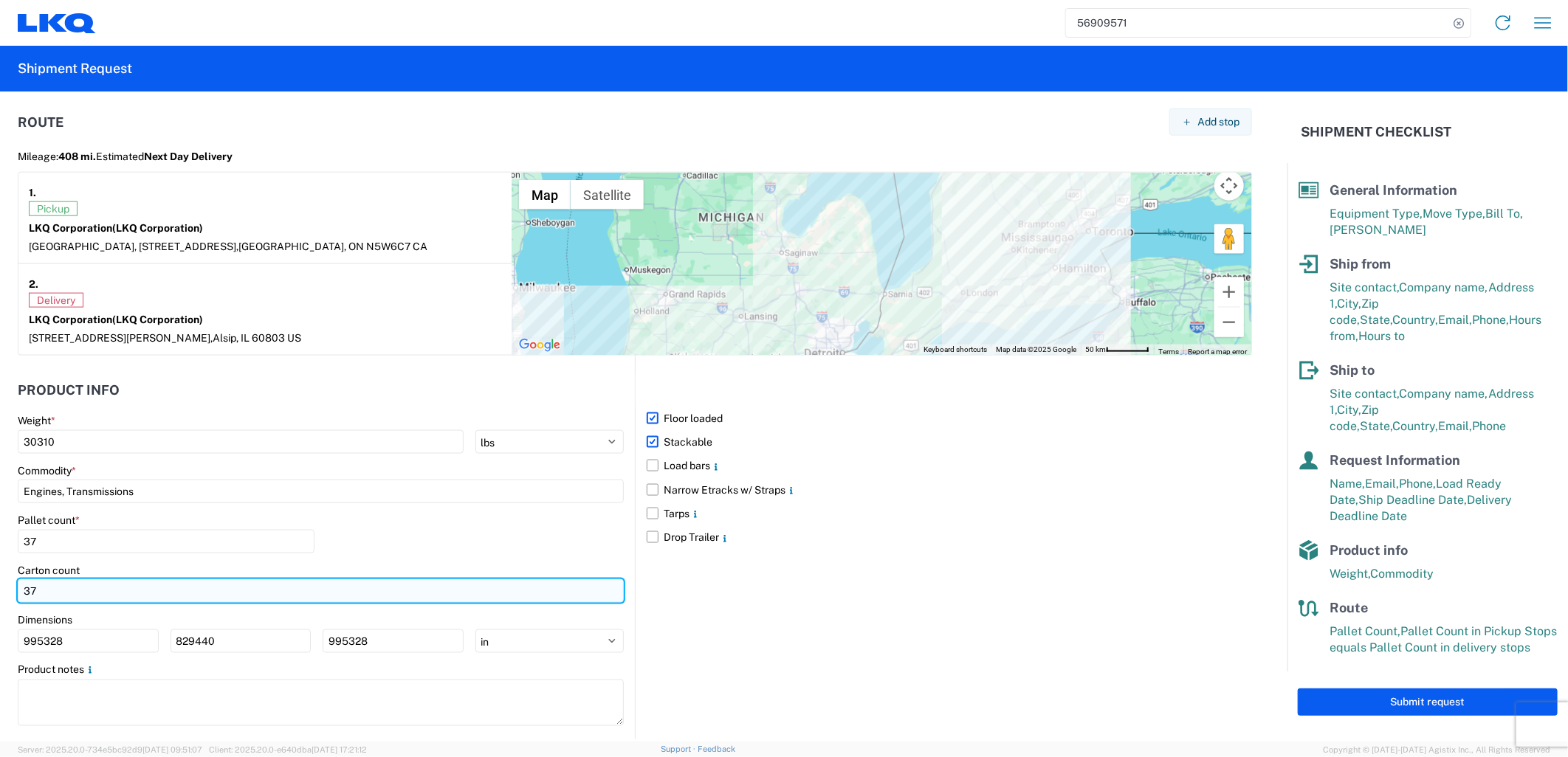
click at [85, 591] on input "37" at bounding box center [320, 591] width 606 height 24
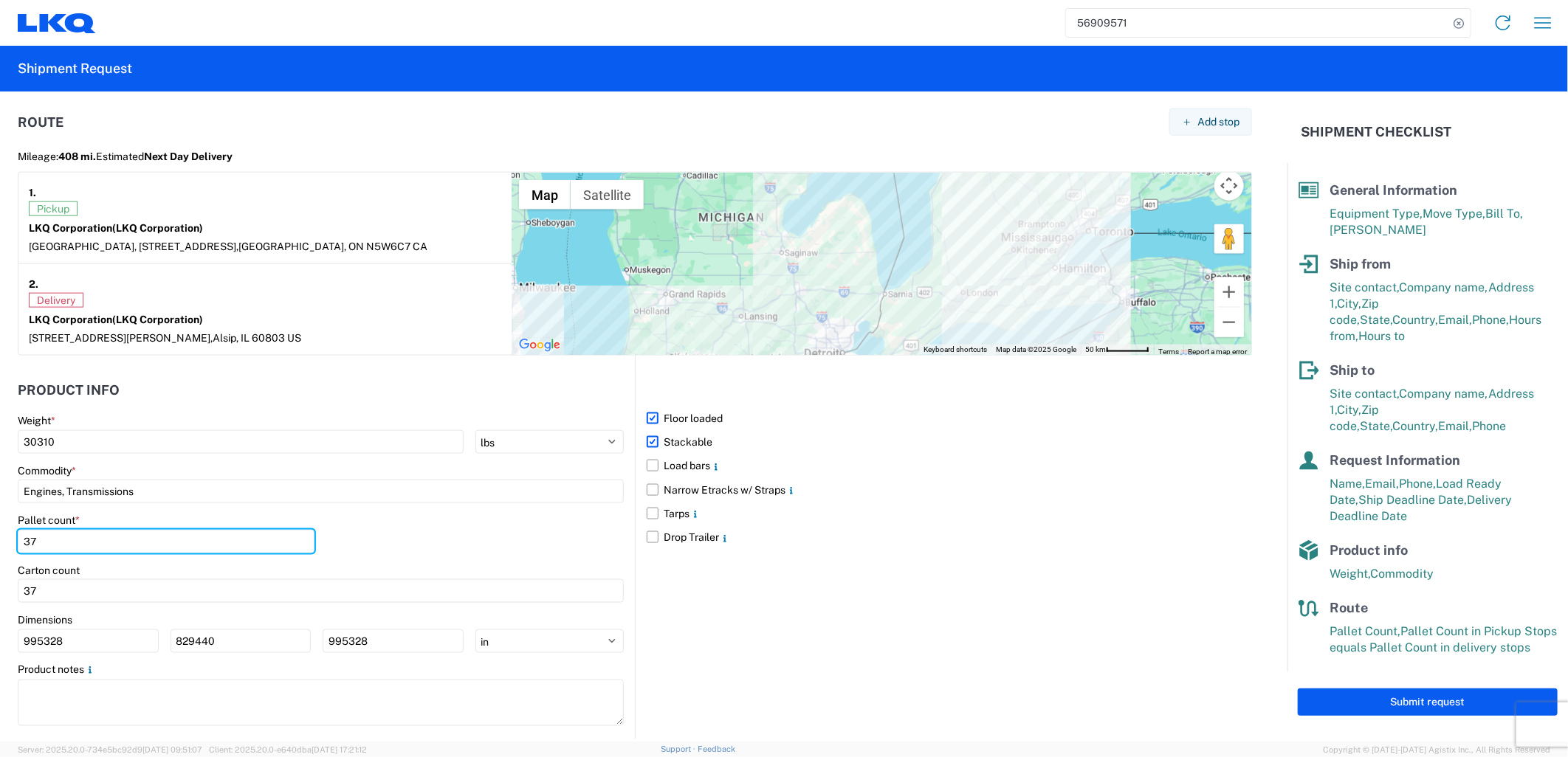
drag, startPoint x: 79, startPoint y: 547, endPoint x: -3, endPoint y: 533, distance: 83.2
click at [0, 533] on html "56909571 Home Shipment request Shipment tracking Shipment Request General Infor…" at bounding box center [784, 378] width 1568 height 757
type input "32"
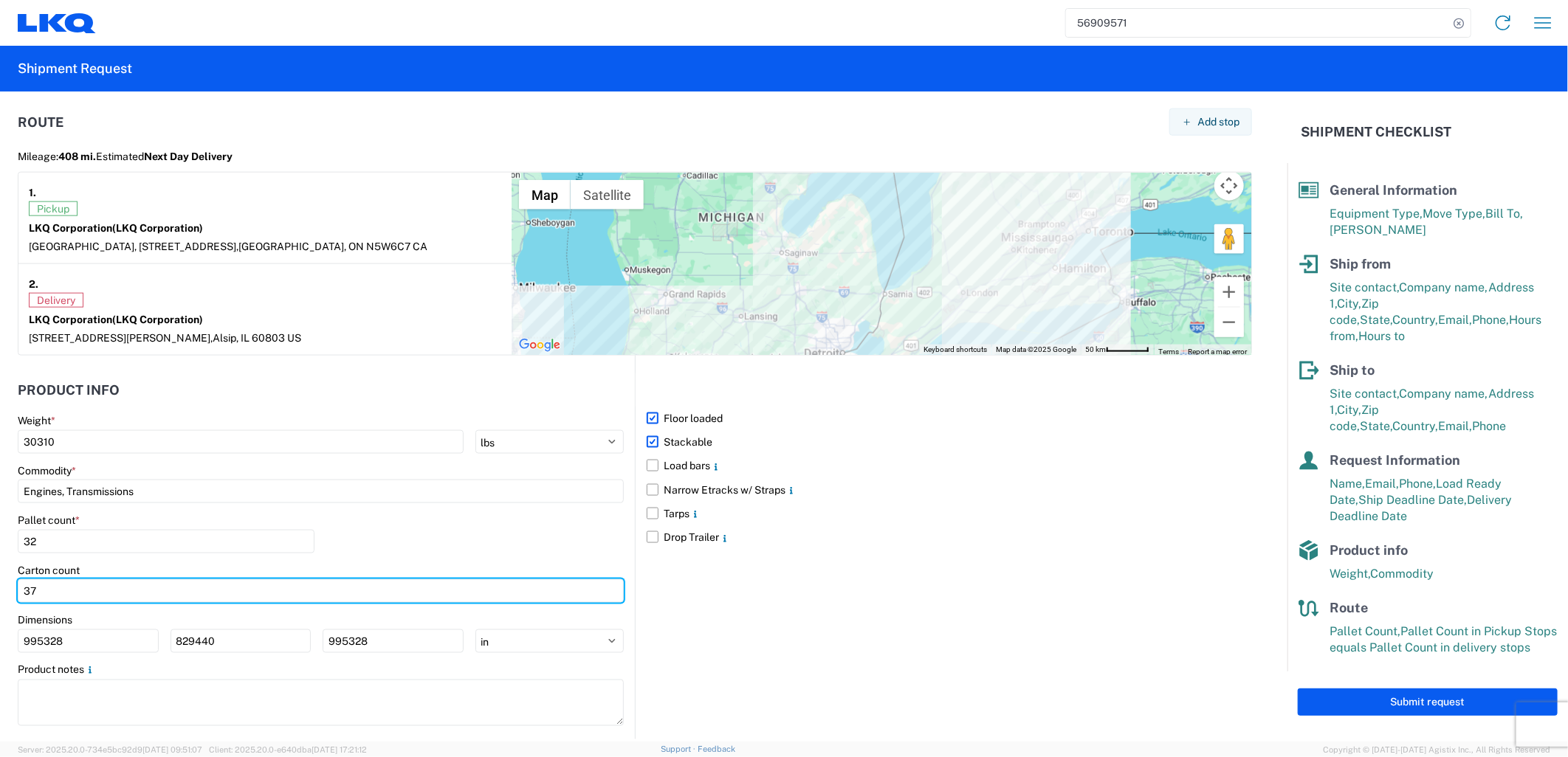
drag, startPoint x: 72, startPoint y: 590, endPoint x: -3, endPoint y: 588, distance: 75.0
click at [0, 588] on html "56909571 Home Shipment request Shipment tracking Shipment Request General Infor…" at bounding box center [784, 378] width 1568 height 757
type input "32"
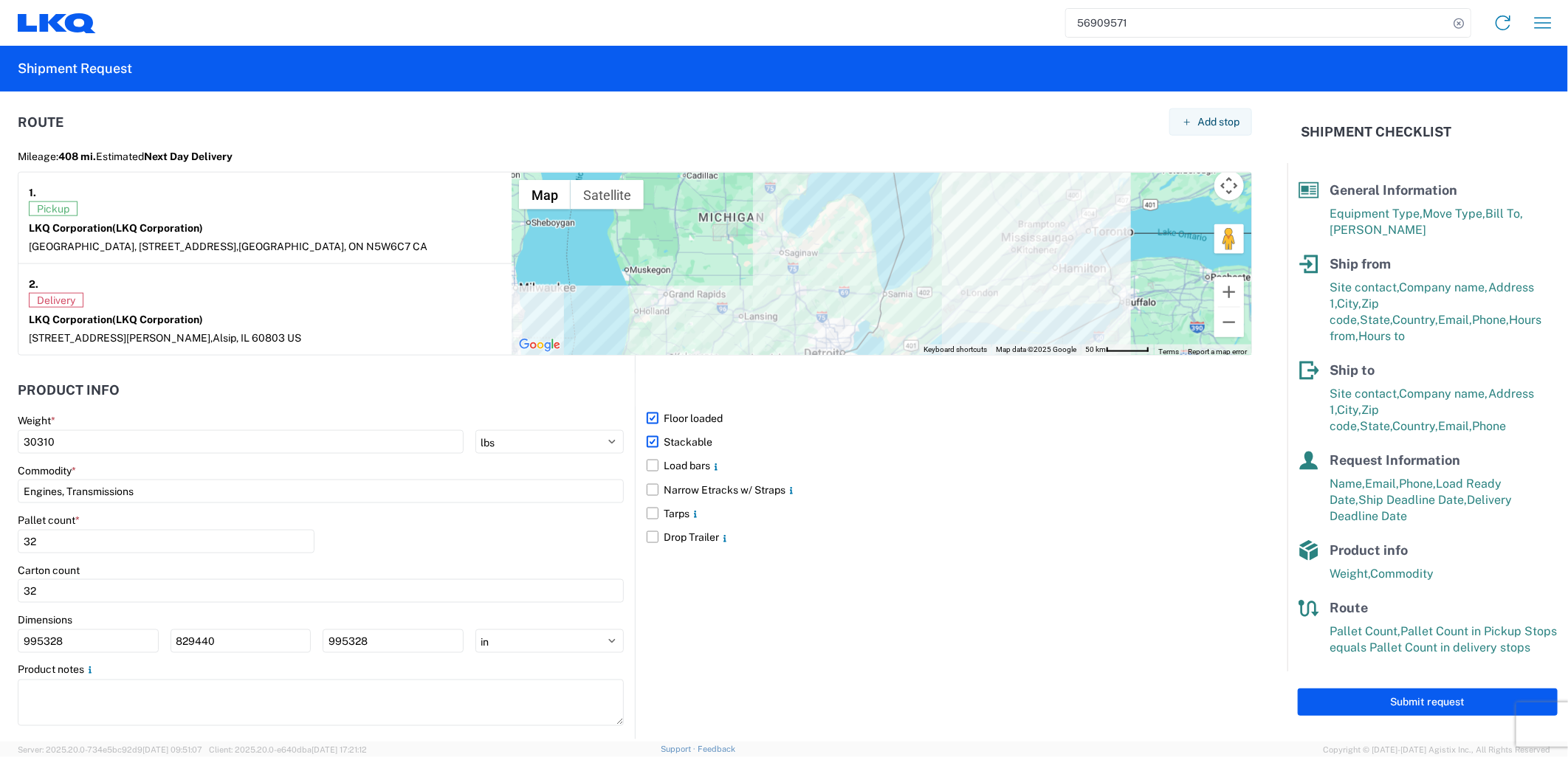
click at [285, 615] on div "Dimensions" at bounding box center [320, 620] width 606 height 13
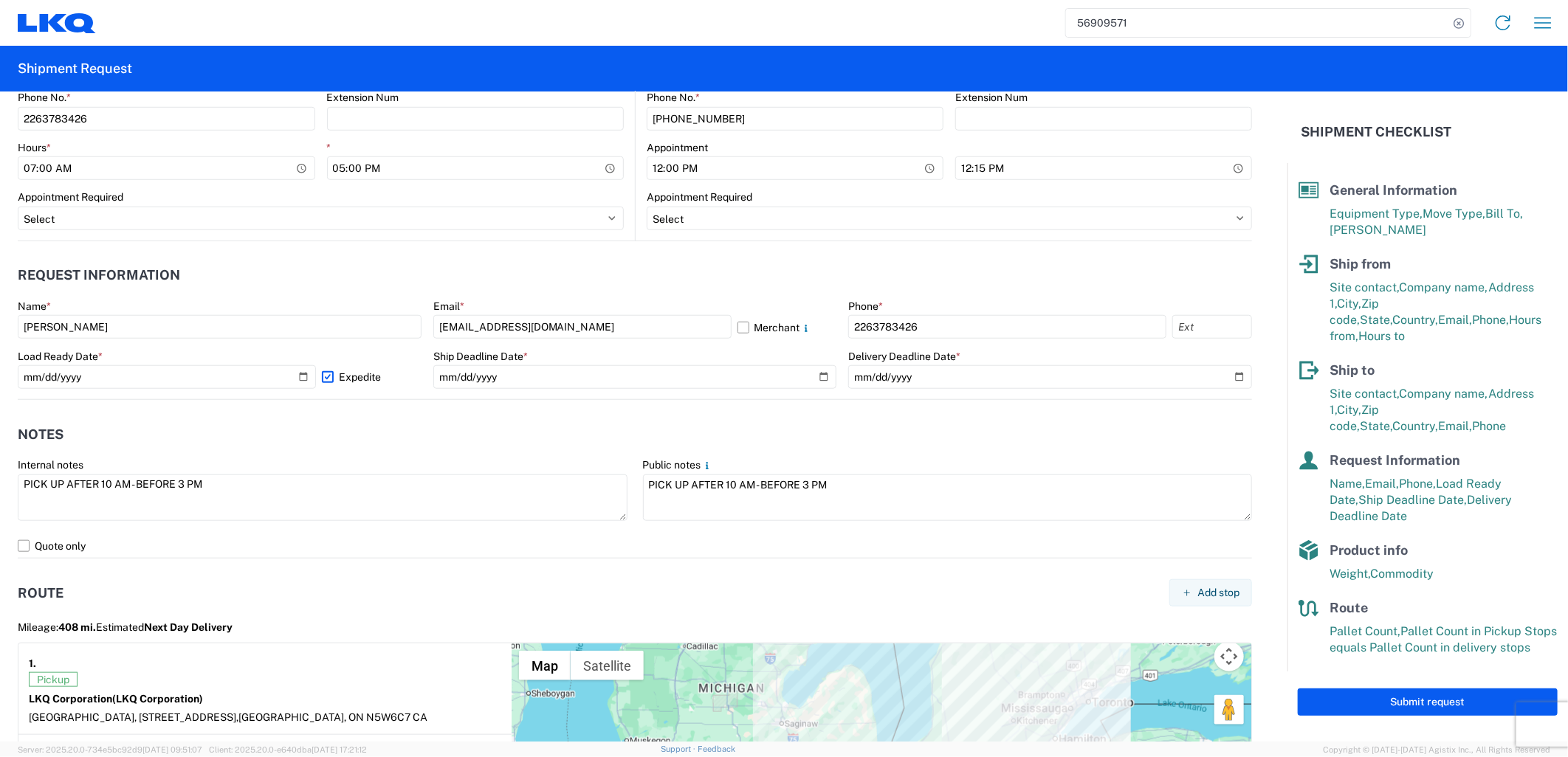
scroll to position [552, 0]
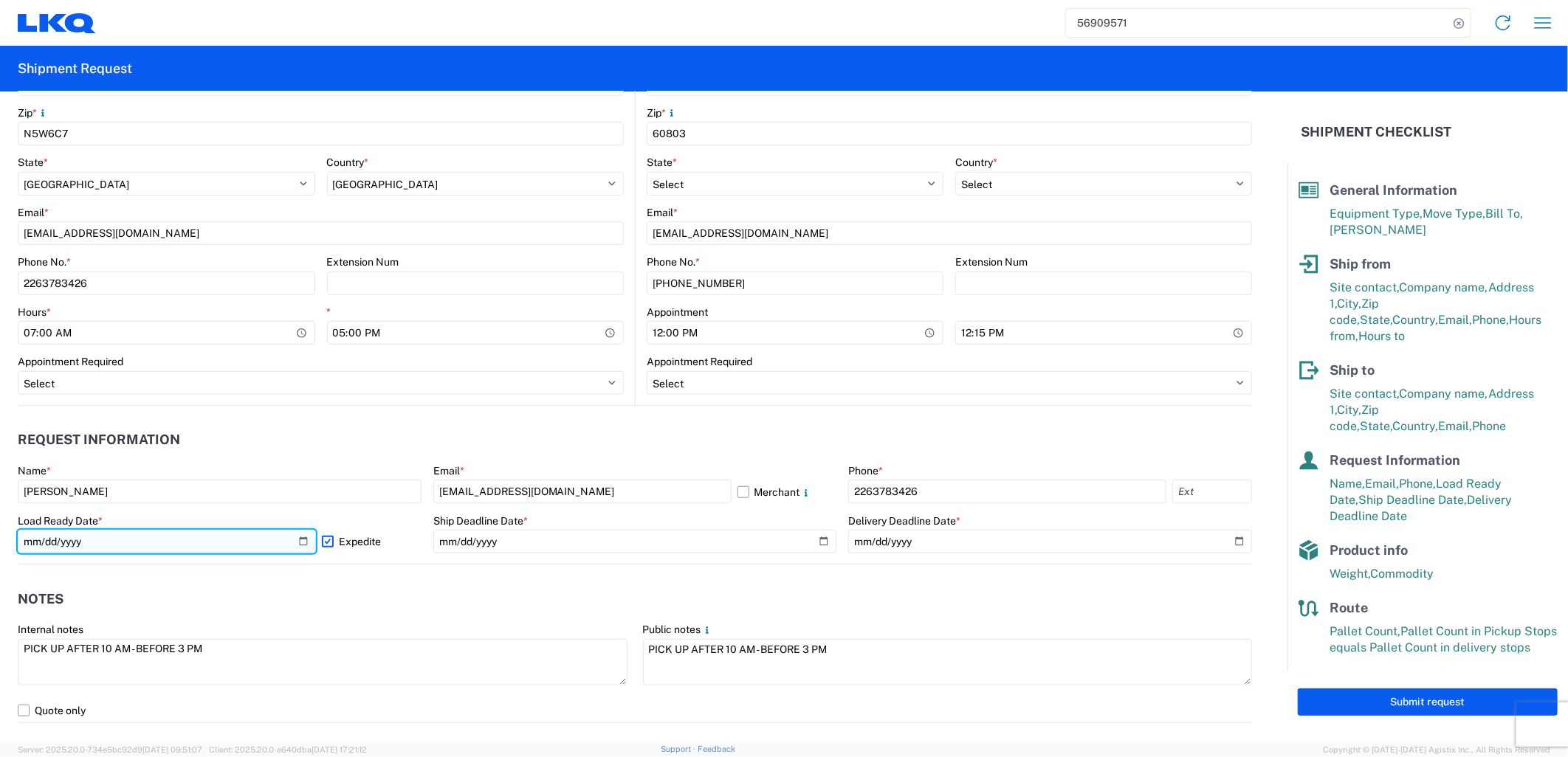
click at [299, 542] on input "[DATE]" at bounding box center [167, 541] width 299 height 24
type input "[DATE]"
click at [801, 514] on div "Ship Deadline Date *" at bounding box center [635, 520] width 403 height 13
click at [664, 565] on agx-notes "Notes Internal notes PICK UP AFTER 10 AM - BEFORE 3 PM Public notes PICK UP AFT…" at bounding box center [635, 644] width 1234 height 159
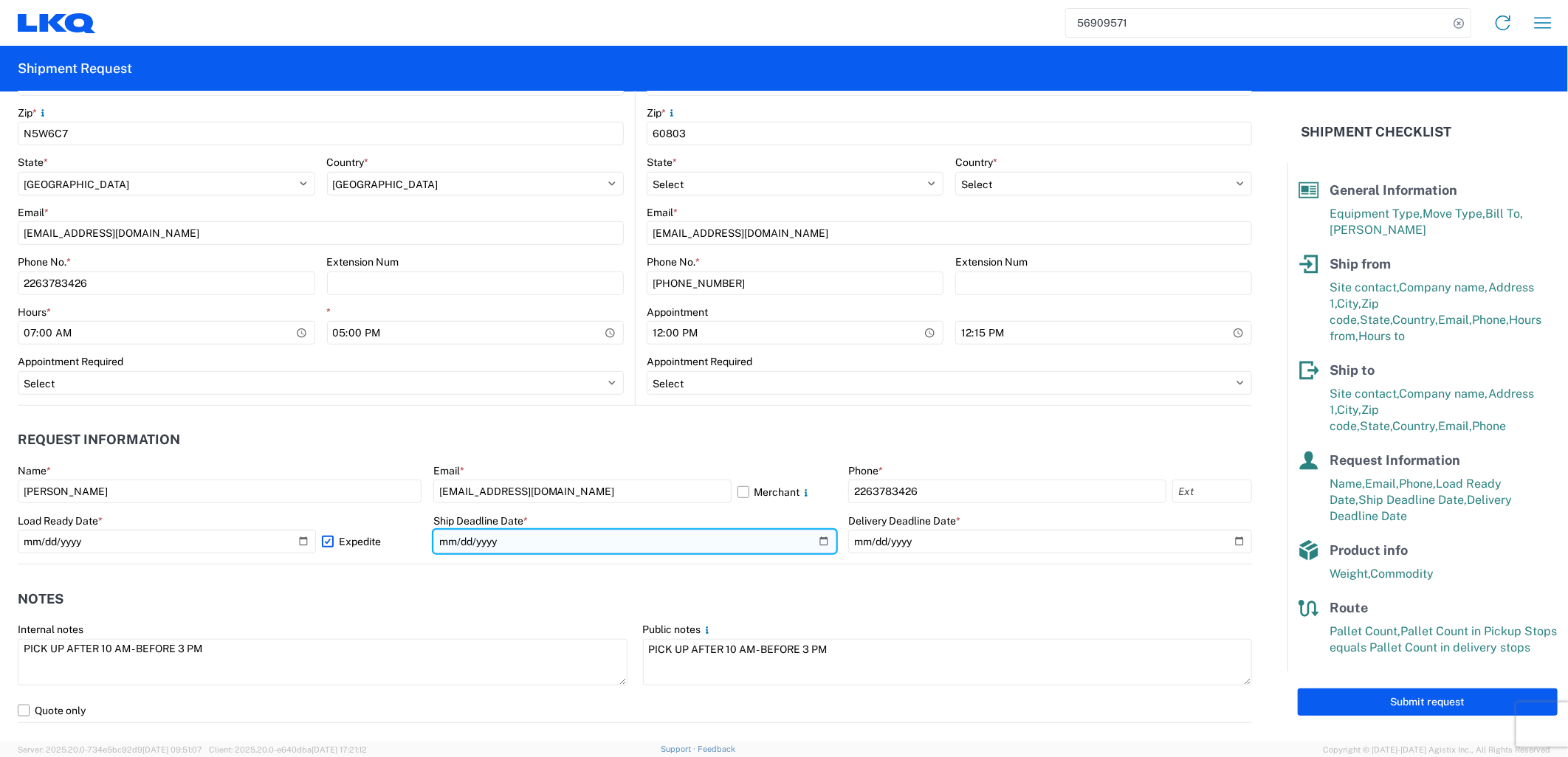
click at [814, 542] on input "[DATE]" at bounding box center [635, 541] width 403 height 24
type input "[DATE]"
click at [526, 558] on agx-form-control-wrapper-v2 "Ship Deadline Date * [DATE]" at bounding box center [635, 539] width 403 height 50
click at [332, 541] on label "Expedite" at bounding box center [372, 541] width 100 height 24
click at [0, 0] on input "Expedite" at bounding box center [0, 0] width 0 height 0
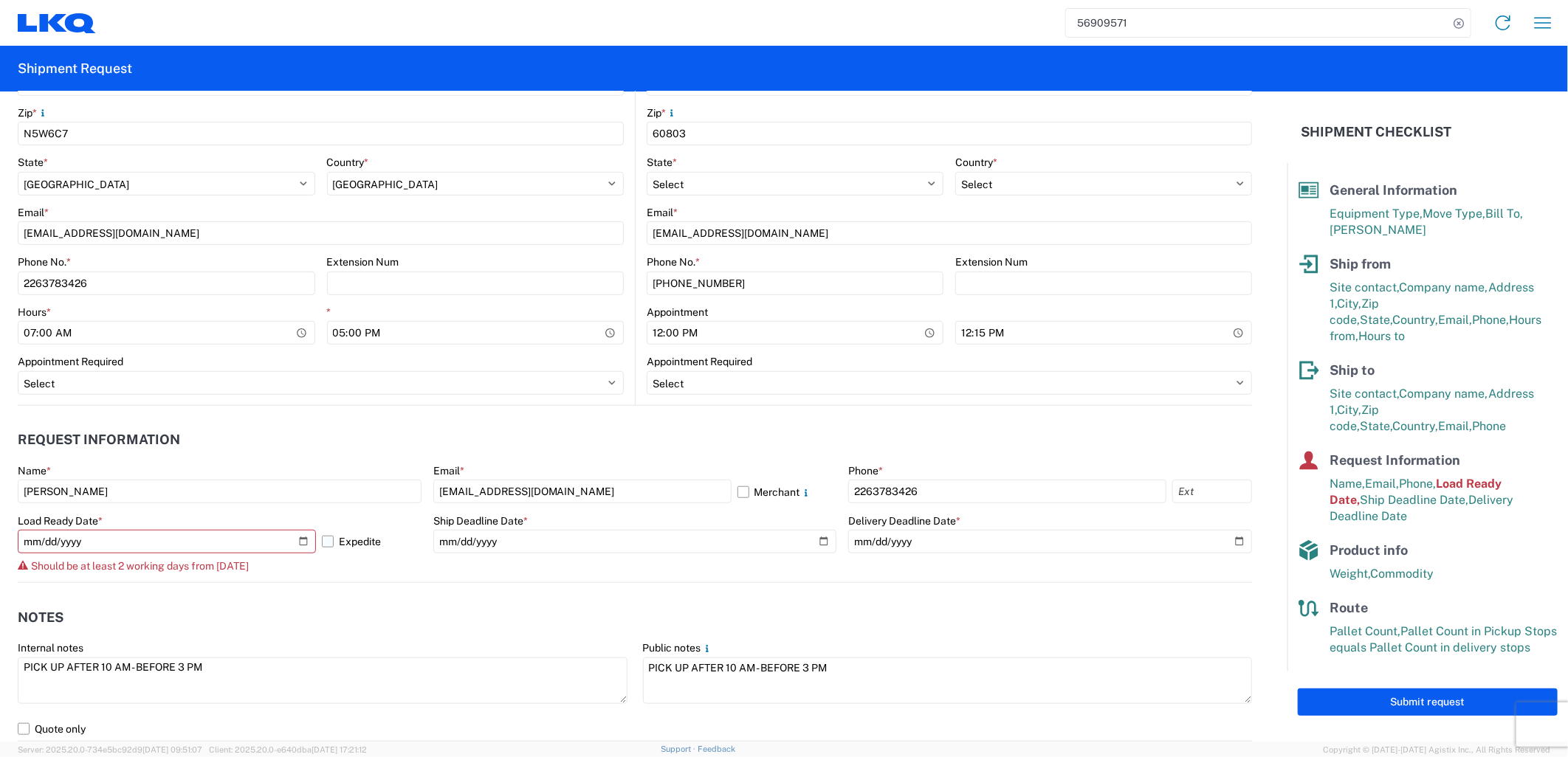
click at [327, 541] on label "Expedite" at bounding box center [372, 541] width 100 height 24
click at [0, 0] on input "Expedite" at bounding box center [0, 0] width 0 height 0
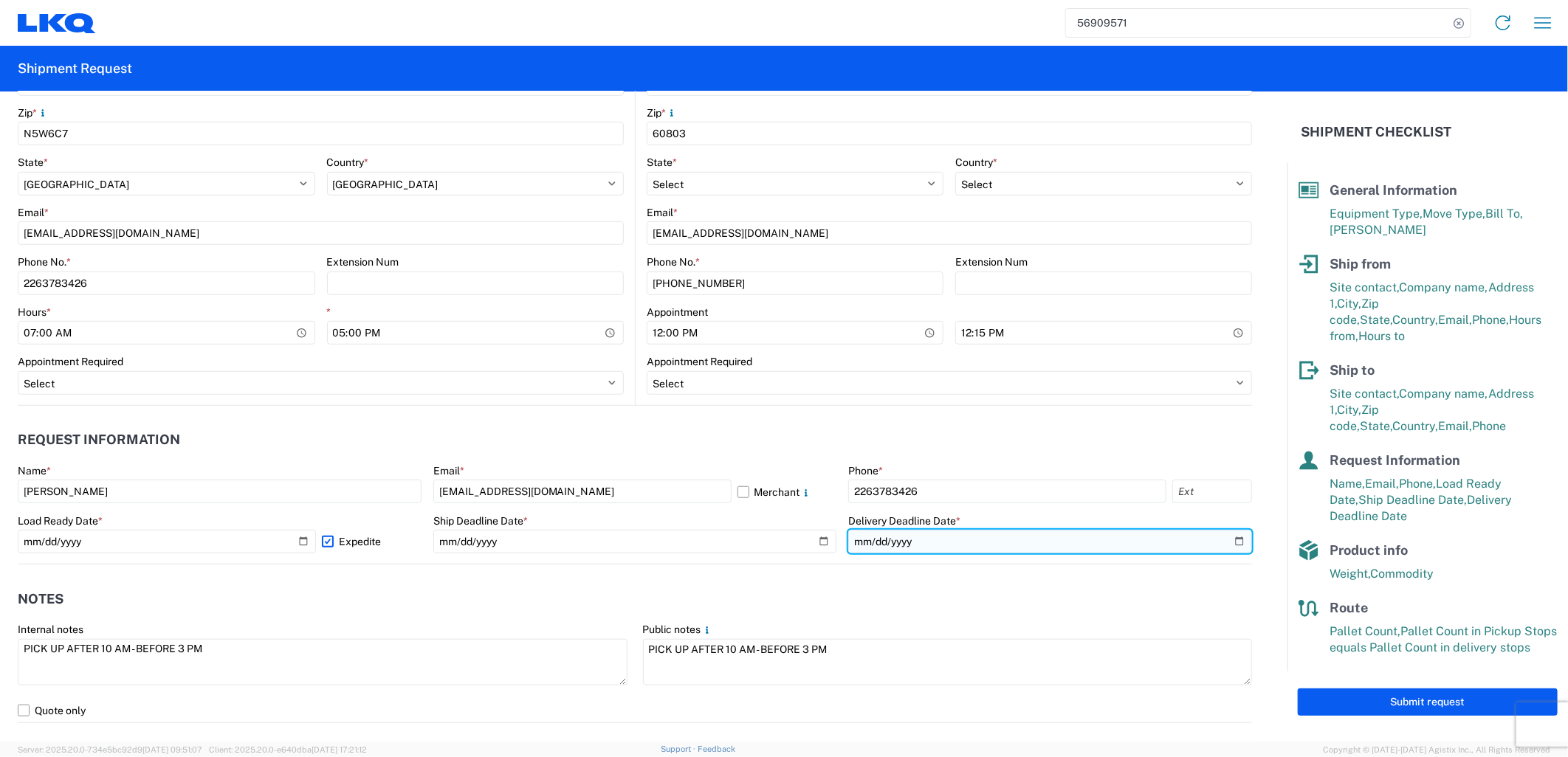
click at [1223, 542] on input "[DATE]" at bounding box center [1049, 541] width 403 height 24
type input "[DATE]"
click at [893, 574] on agx-notes "Notes Internal notes PICK UP AFTER 10 AM - BEFORE 3 PM Public notes PICK UP AFT…" at bounding box center [635, 644] width 1234 height 159
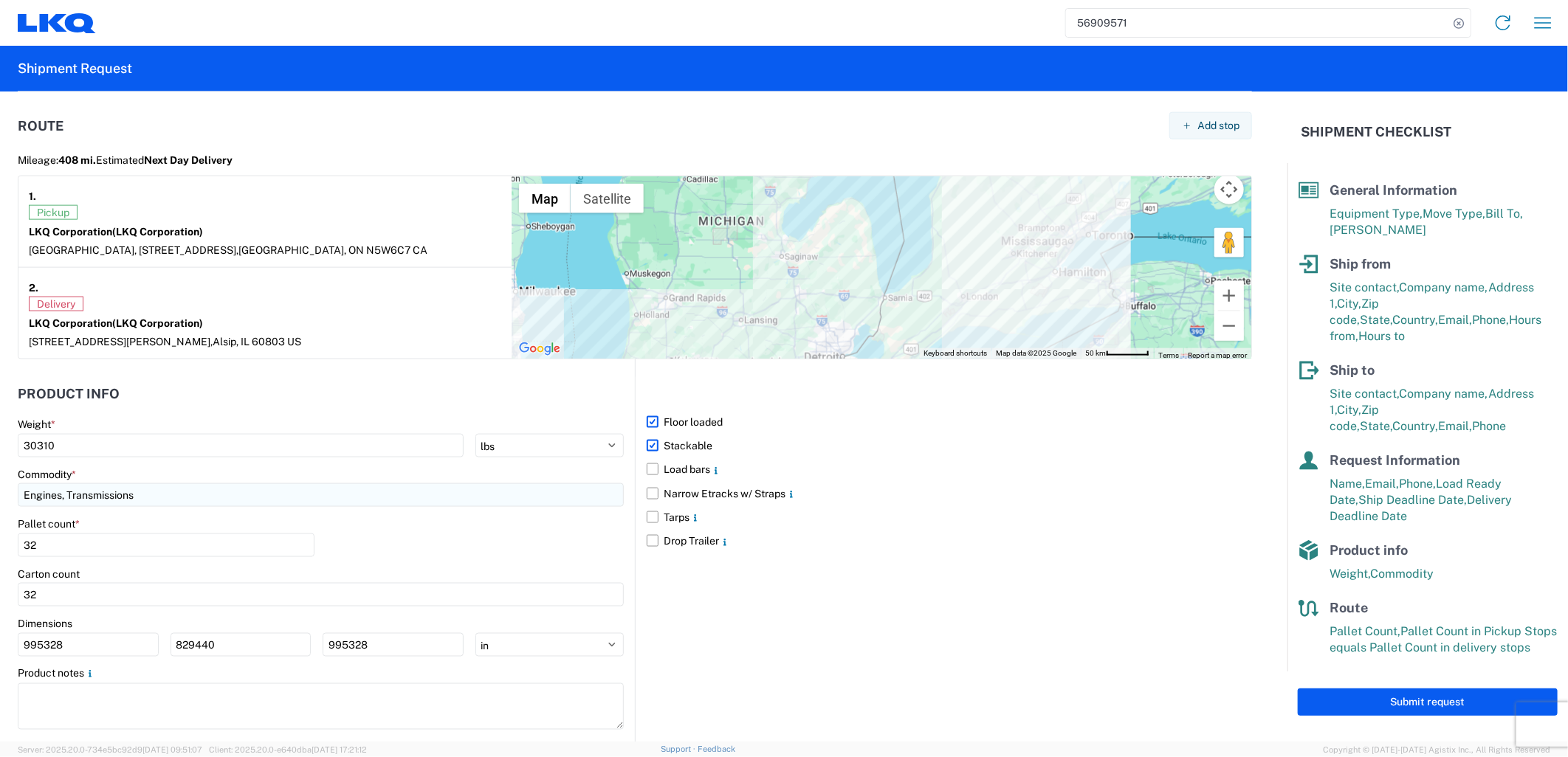
scroll to position [1208, 0]
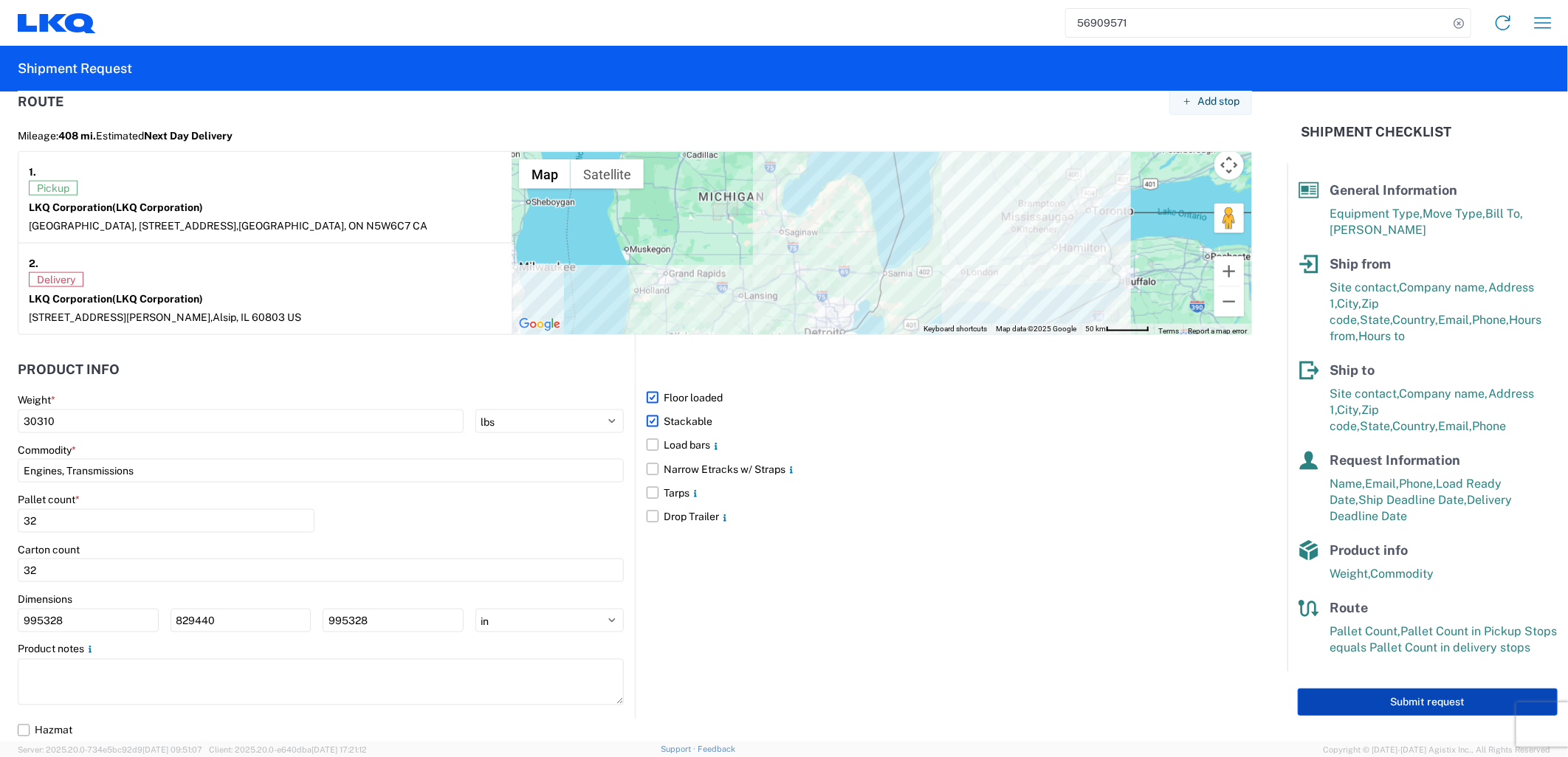
click at [1383, 689] on button "Submit request" at bounding box center [1427, 702] width 260 height 27
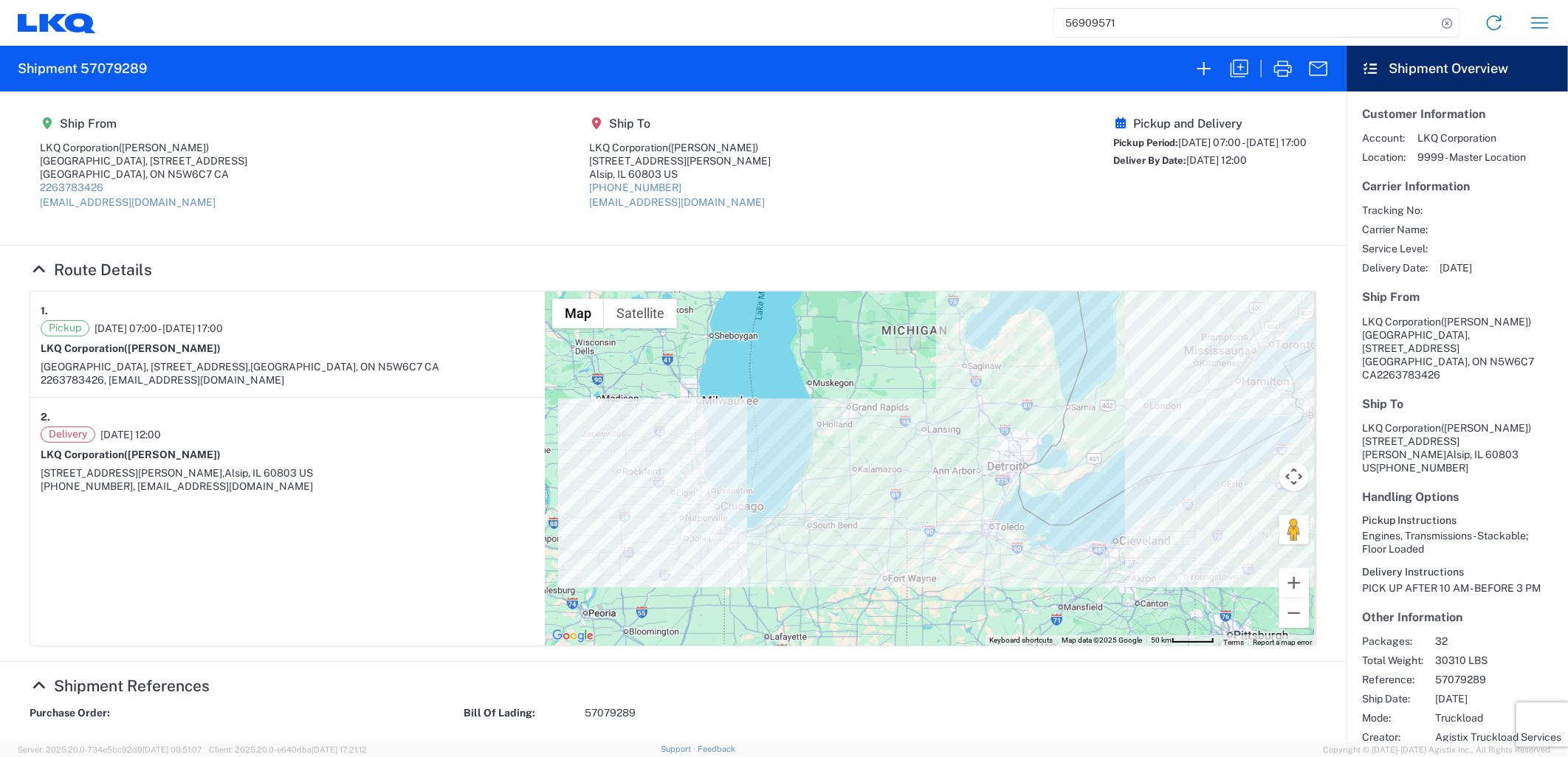
click at [120, 66] on h2 "Shipment 57079289" at bounding box center [82, 68] width 129 height 17
copy h2 "57079289"
